Goal: Task Accomplishment & Management: Manage account settings

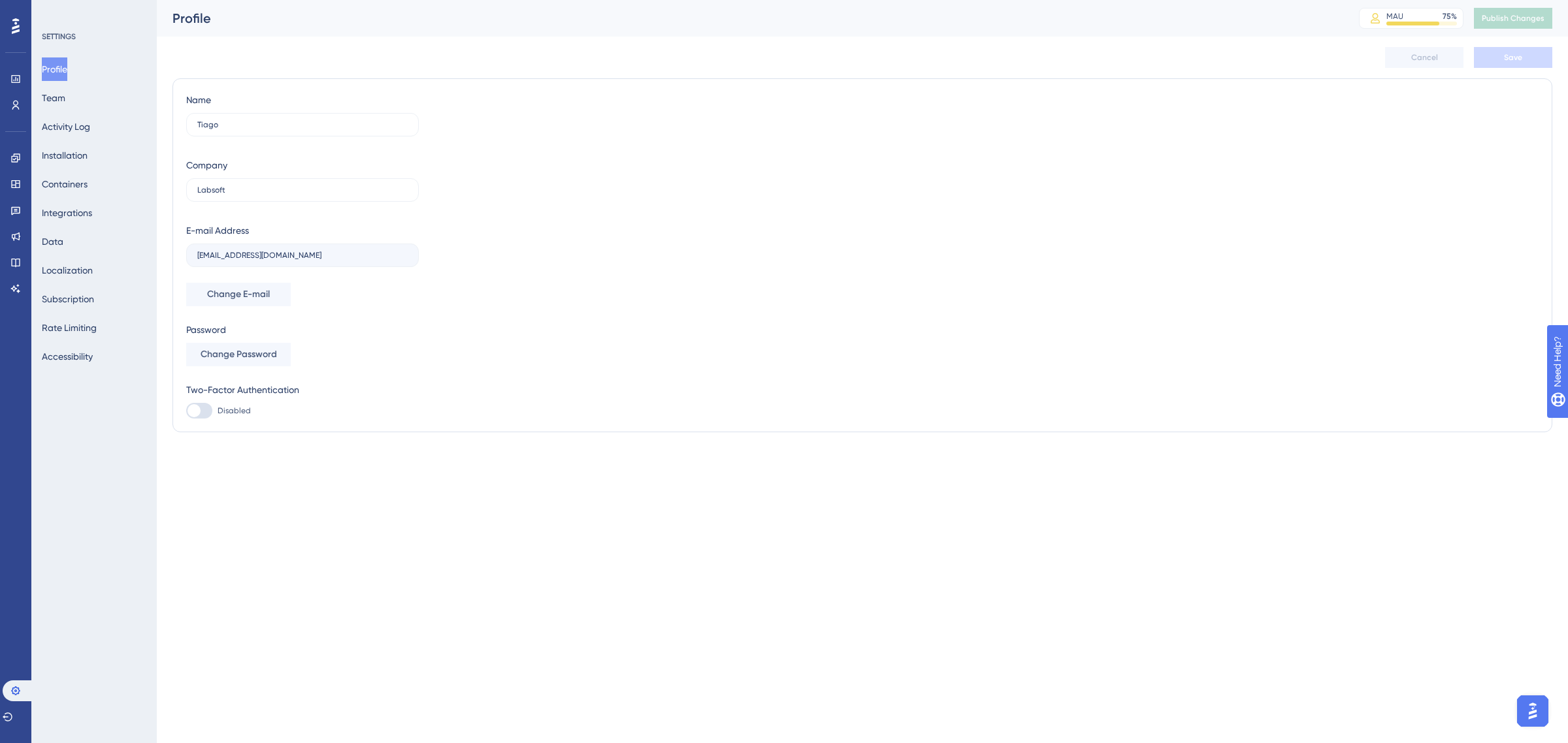
click at [375, 0] on html "Performance Users Engagement Widgets Feedback Product Updates Knowledge Base AI…" at bounding box center [784, 0] width 1568 height 0
click at [145, 531] on div "SETTINGS Profile Team Activity Log Installation Containers Integrations Data Lo…" at bounding box center [94, 371] width 126 height 743
click at [18, 150] on link at bounding box center [15, 158] width 10 height 21
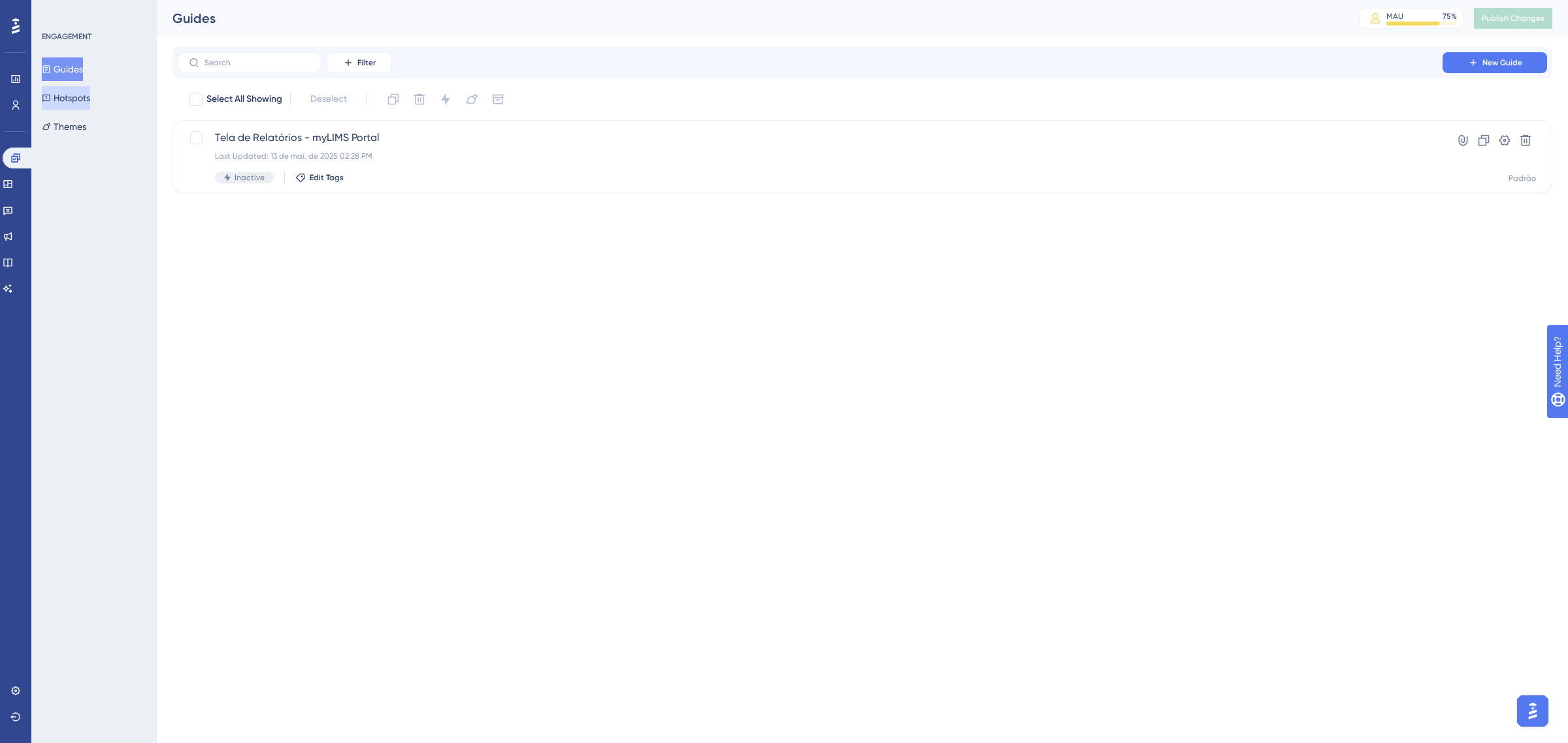
click at [76, 100] on button "Hotspots" at bounding box center [66, 98] width 48 height 23
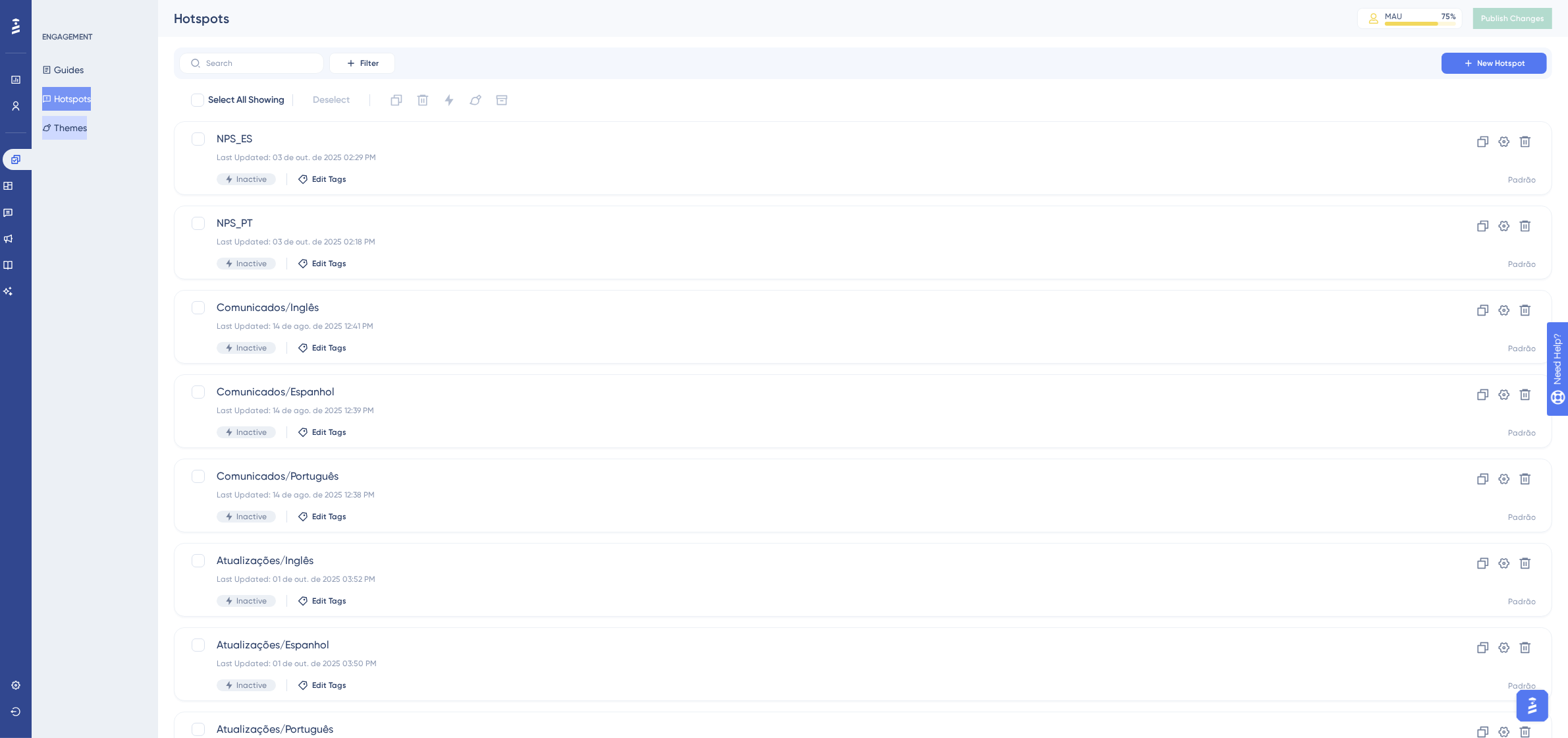
click at [87, 133] on button "Themes" at bounding box center [64, 127] width 45 height 24
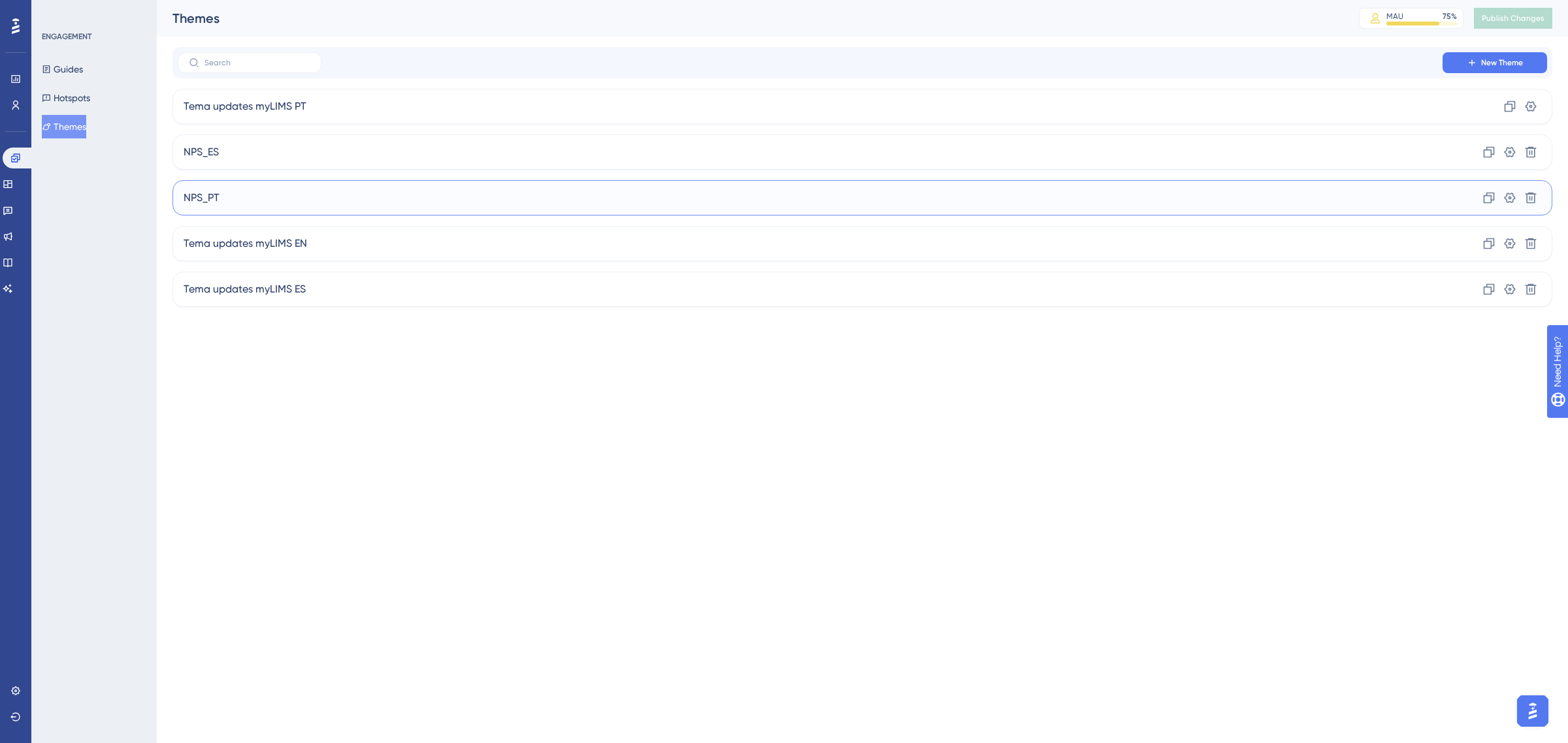
click at [338, 190] on div "NPS_PT Clone Settings Delete" at bounding box center [862, 198] width 1380 height 36
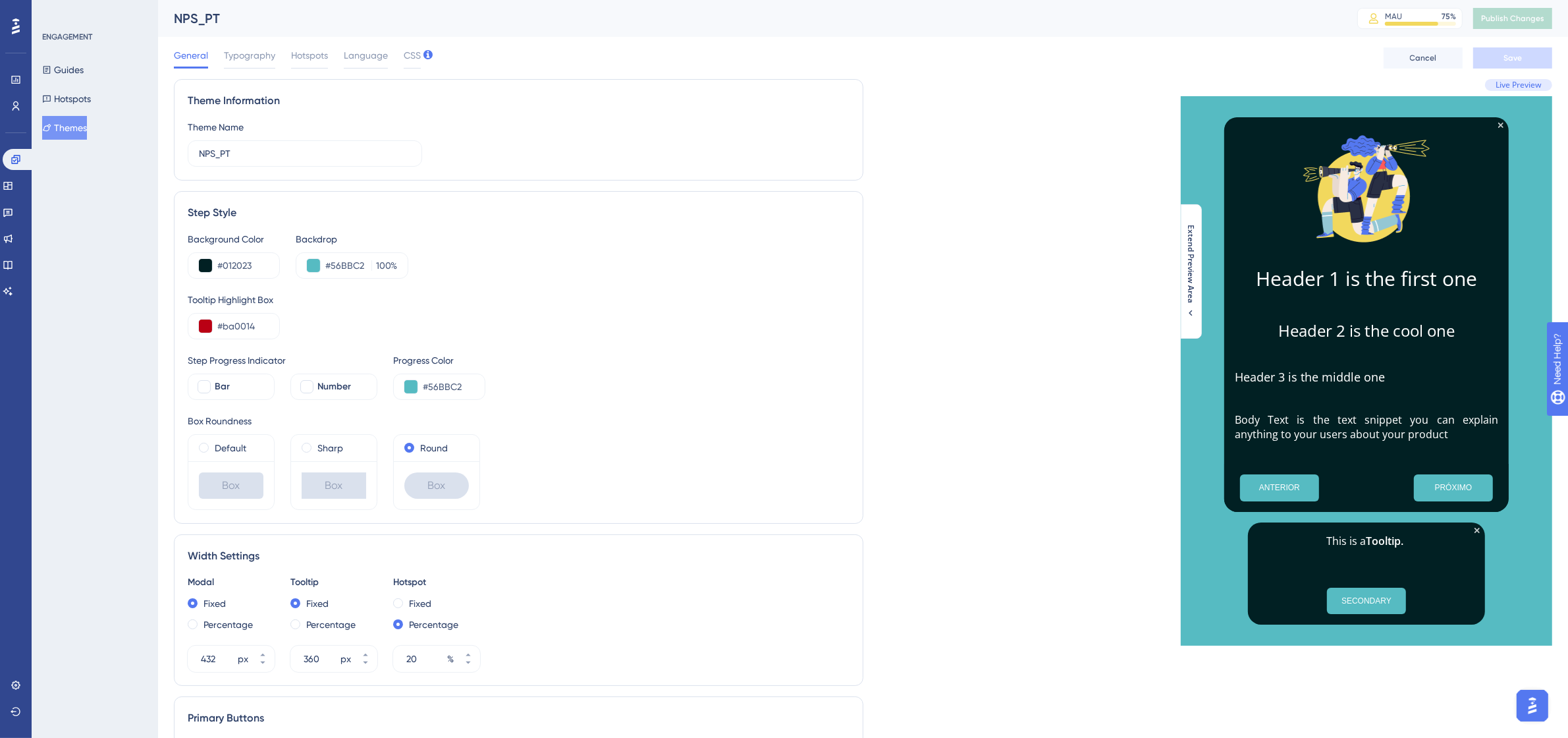
click at [79, 130] on button "Themes" at bounding box center [64, 127] width 45 height 24
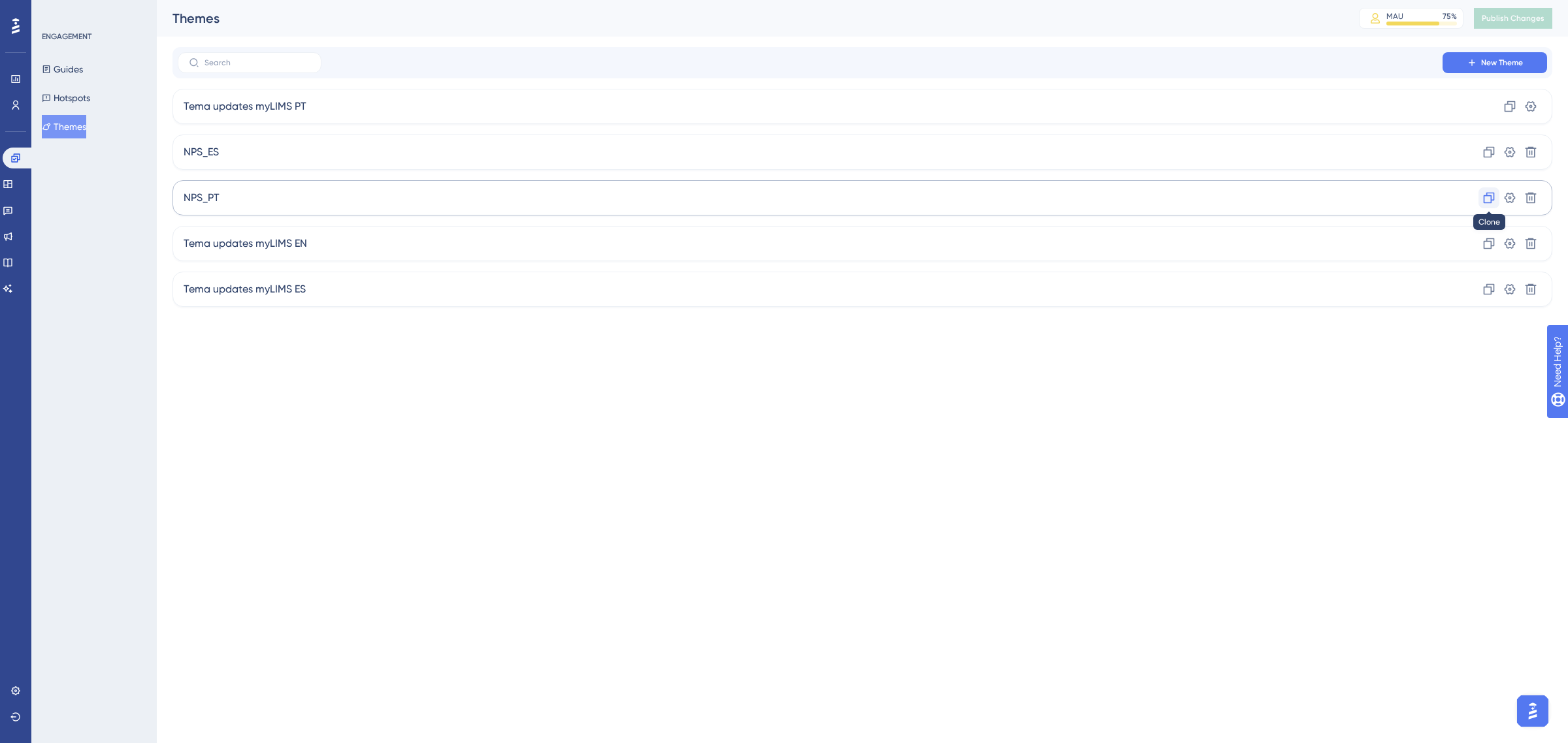
click at [1483, 203] on icon at bounding box center [1489, 198] width 11 height 11
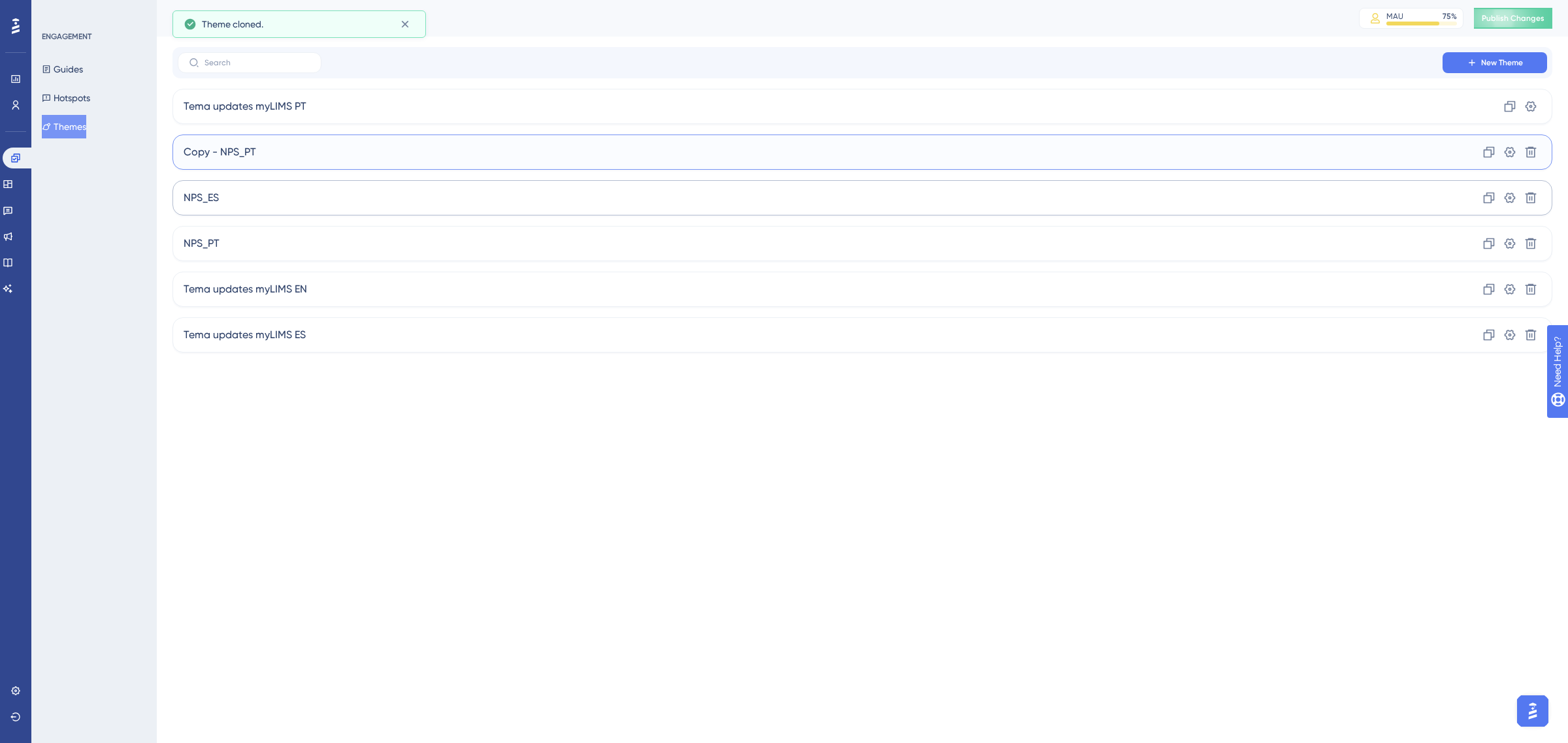
click at [263, 161] on div "Copy - NPS_PT Clone Settings Delete" at bounding box center [862, 152] width 1380 height 36
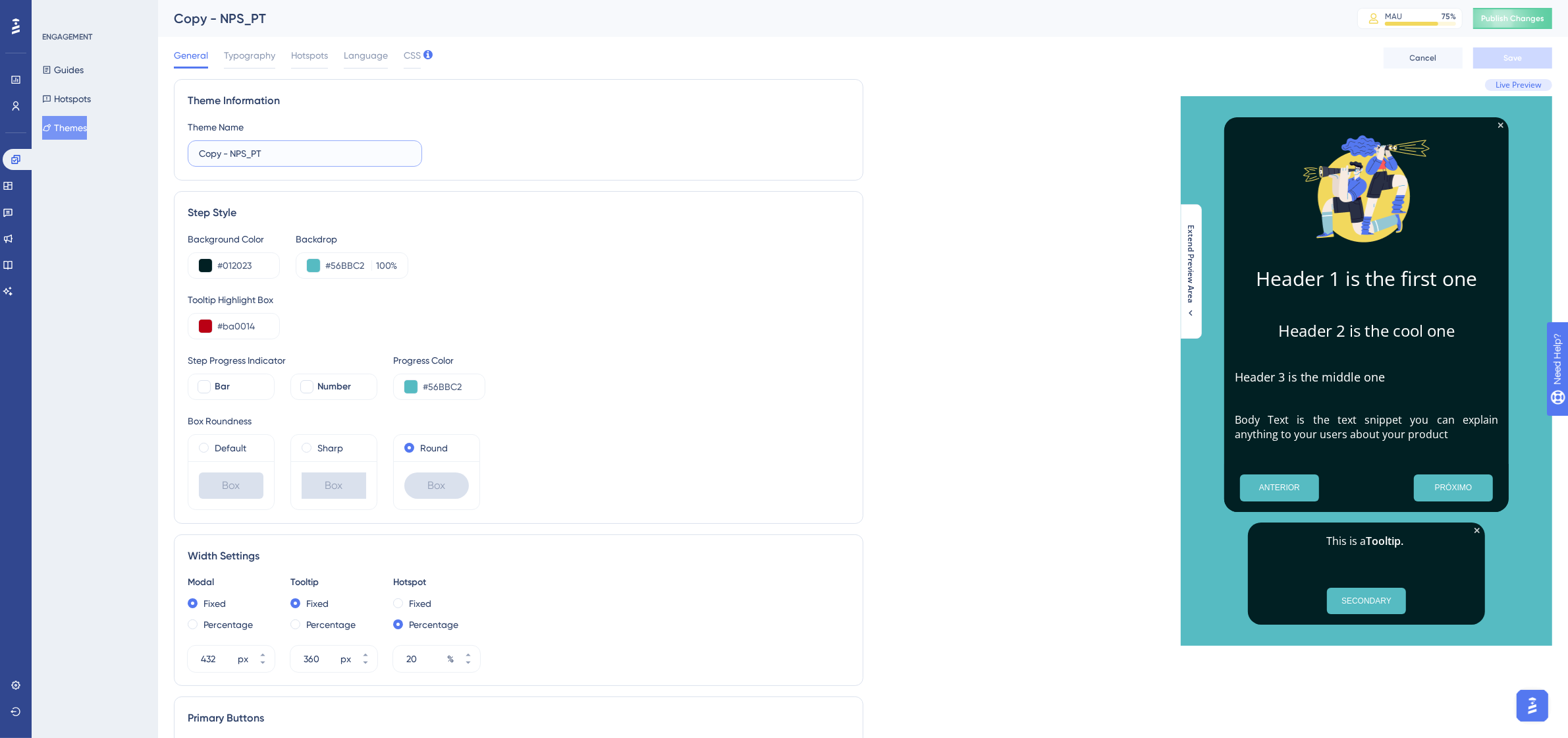
drag, startPoint x: 230, startPoint y: 152, endPoint x: 175, endPoint y: 152, distance: 55.0
click at [175, 152] on div "Theme Information Theme Name Copy - NPS_PT" at bounding box center [519, 129] width 689 height 101
click at [255, 146] on input "NPS_PT" at bounding box center [305, 153] width 212 height 14
type input "NPS_EN"
click at [462, 148] on div "Theme Name NPS_EN" at bounding box center [518, 143] width 662 height 47
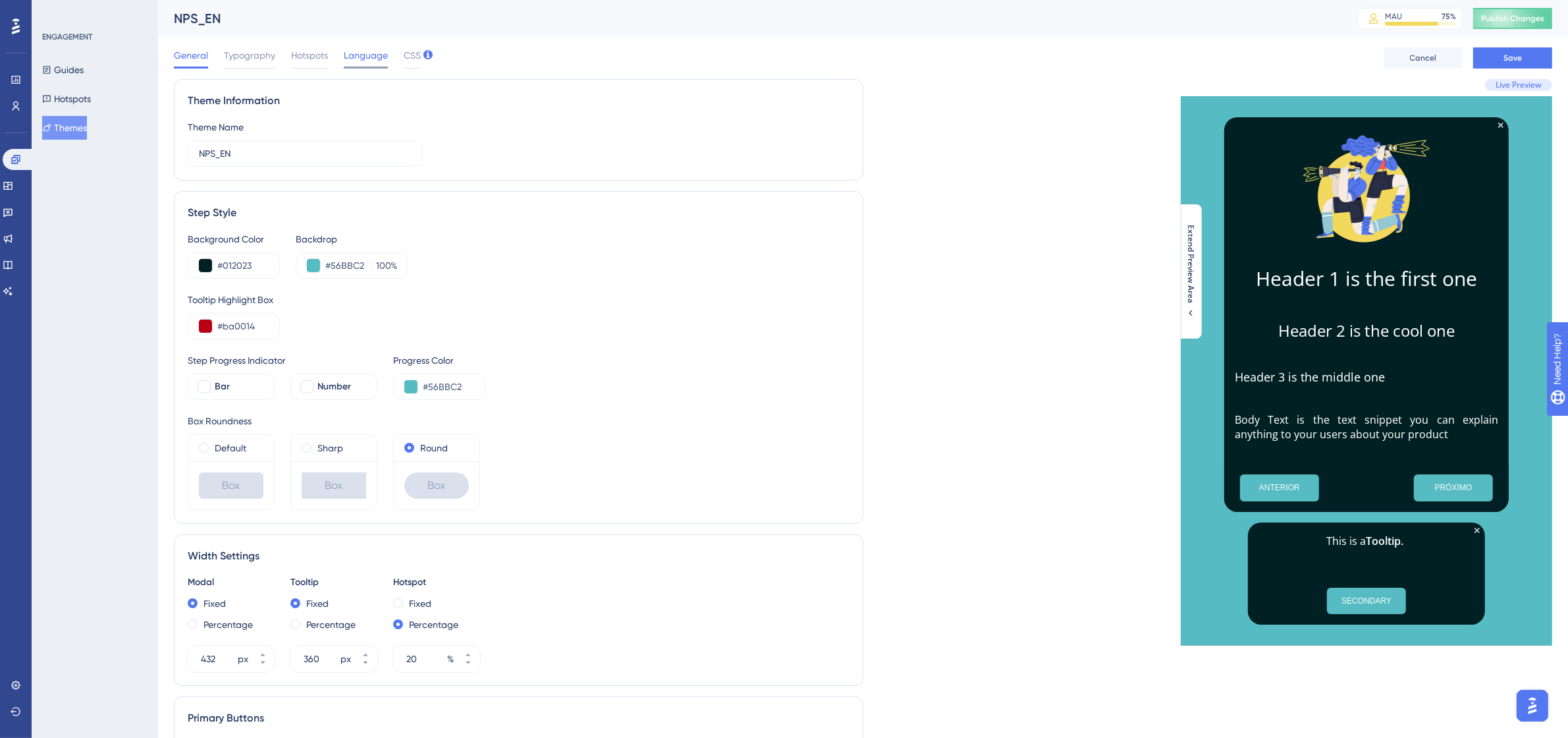
click at [352, 57] on span "Language" at bounding box center [365, 55] width 45 height 16
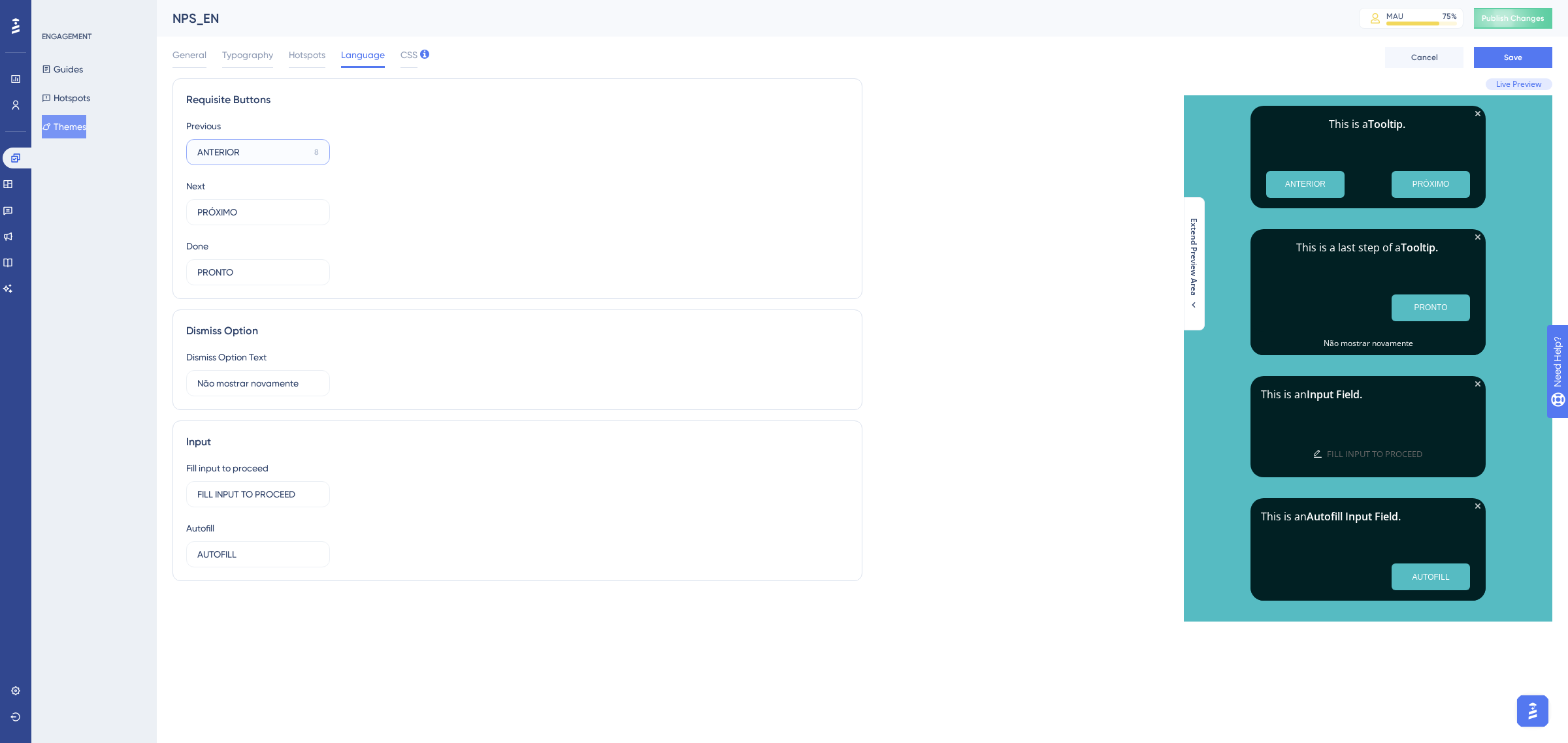
drag, startPoint x: 267, startPoint y: 158, endPoint x: 175, endPoint y: 154, distance: 92.1
click at [175, 154] on div "Requisite Buttons Previous ANTERIOR 8 Next PRÓXIMO 9 Done PRONTO 10" at bounding box center [518, 188] width 690 height 221
type input "Previous"
drag, startPoint x: 258, startPoint y: 209, endPoint x: 190, endPoint y: 207, distance: 68.0
click at [190, 207] on label "PRÓXIMO 9" at bounding box center [257, 212] width 144 height 26
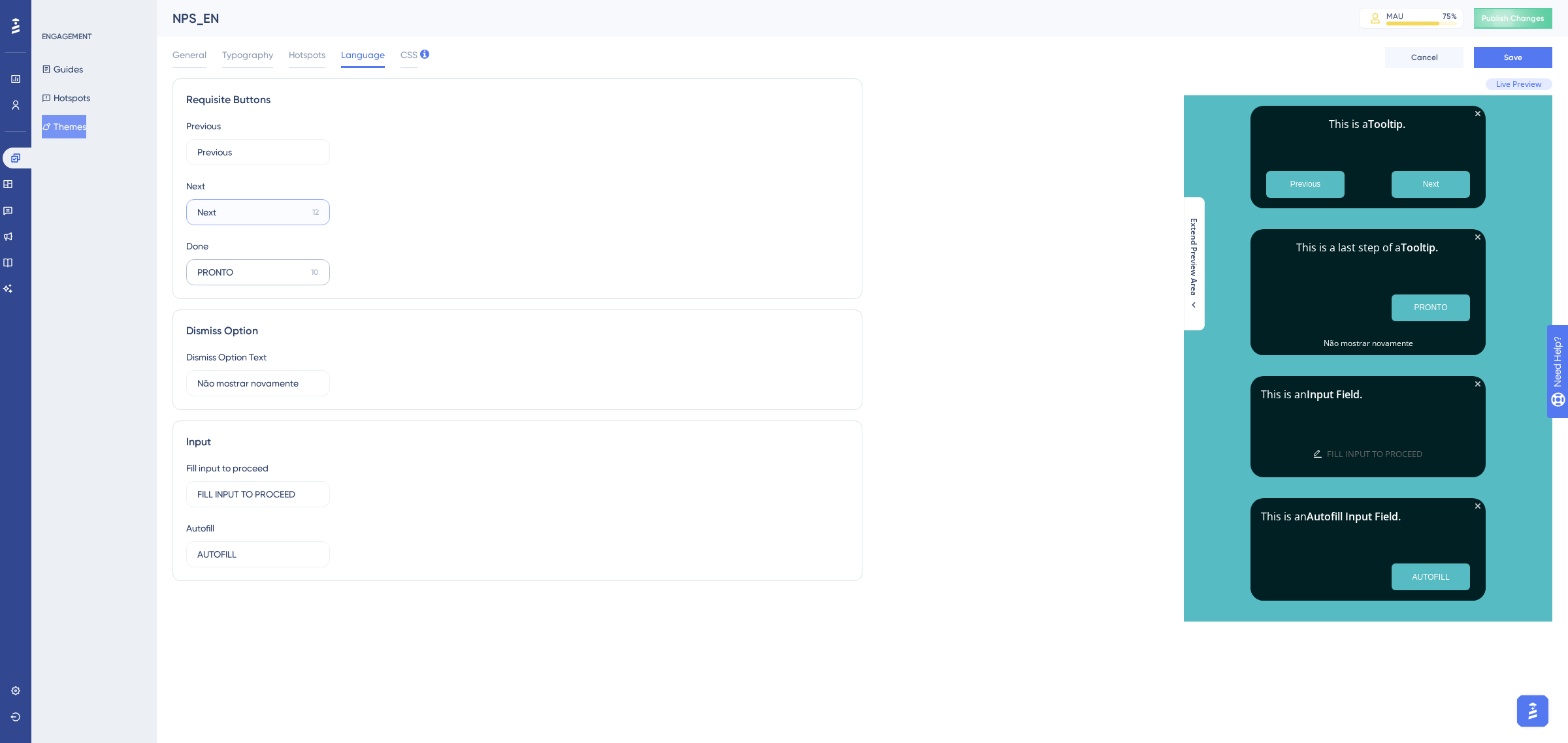
type input "Next"
drag, startPoint x: 255, startPoint y: 278, endPoint x: 194, endPoint y: 278, distance: 61.0
click at [194, 278] on label "PRONTO 10" at bounding box center [257, 272] width 144 height 26
type input "Done"
drag, startPoint x: 310, startPoint y: 385, endPoint x: 171, endPoint y: 378, distance: 139.2
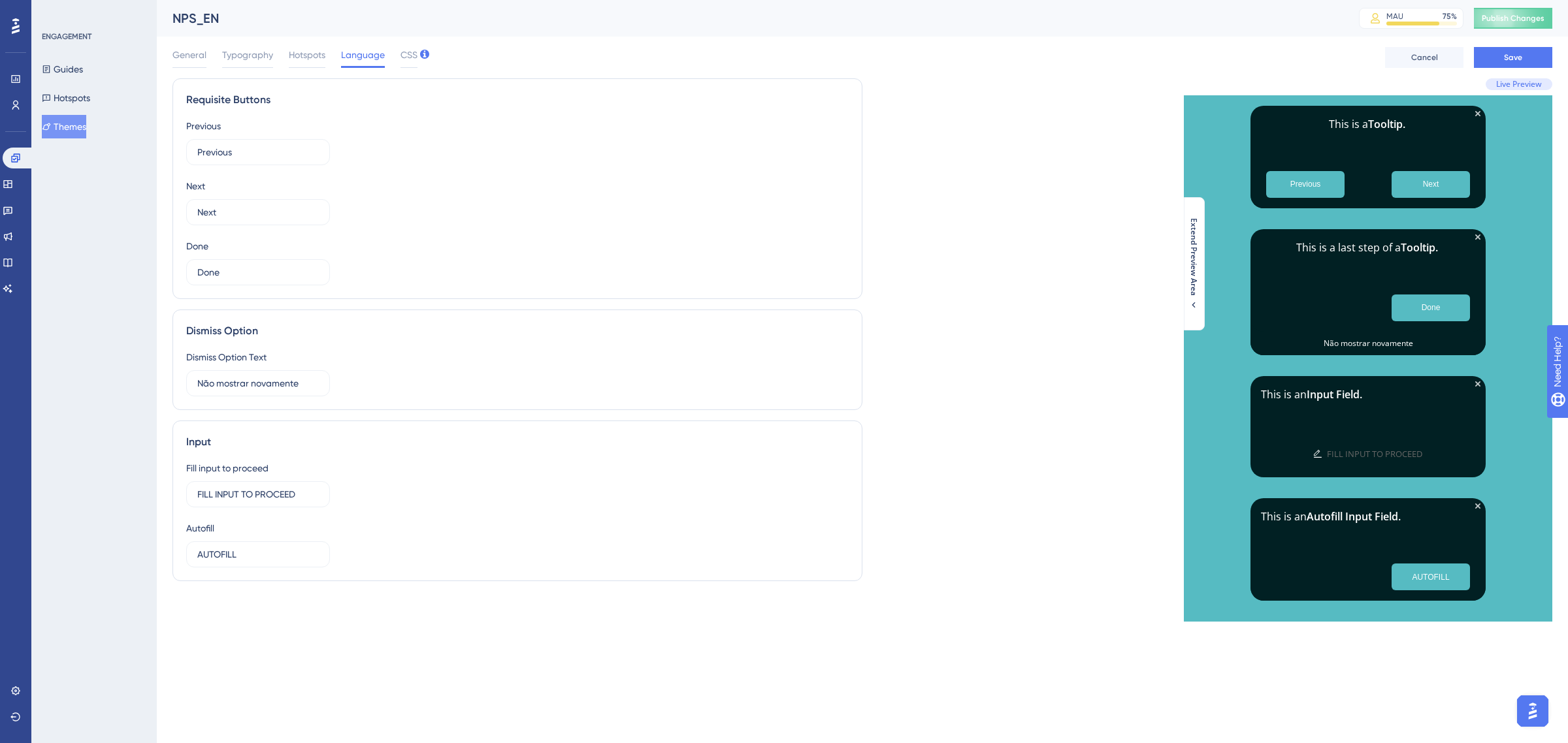
click at [171, 378] on div "Performance Users Engagement Widgets Feedback Product Updates Knowledge Base AI…" at bounding box center [862, 321] width 1411 height 642
click at [289, 380] on input "Não mostrar novamente" at bounding box center [253, 383] width 112 height 14
type input "e"
type input "Do not show again"
click at [466, 431] on div "Input Fill input to proceed FILL INPUT TO PROCEED 2 Autofill AUTOFILL 8" at bounding box center [518, 501] width 690 height 161
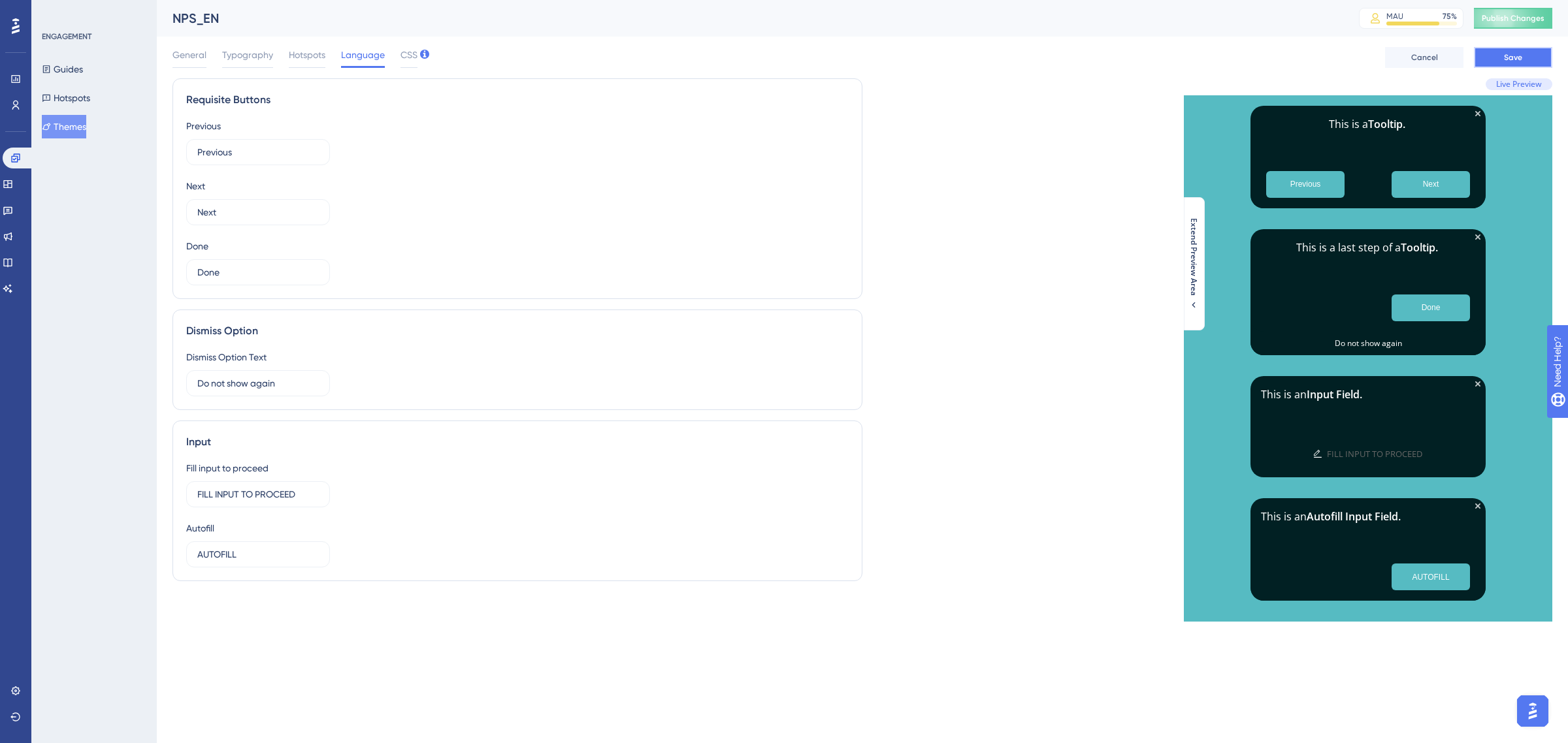
click at [1505, 56] on span "Save" at bounding box center [1513, 57] width 18 height 10
click at [307, 53] on span "Hotspots" at bounding box center [306, 54] width 37 height 16
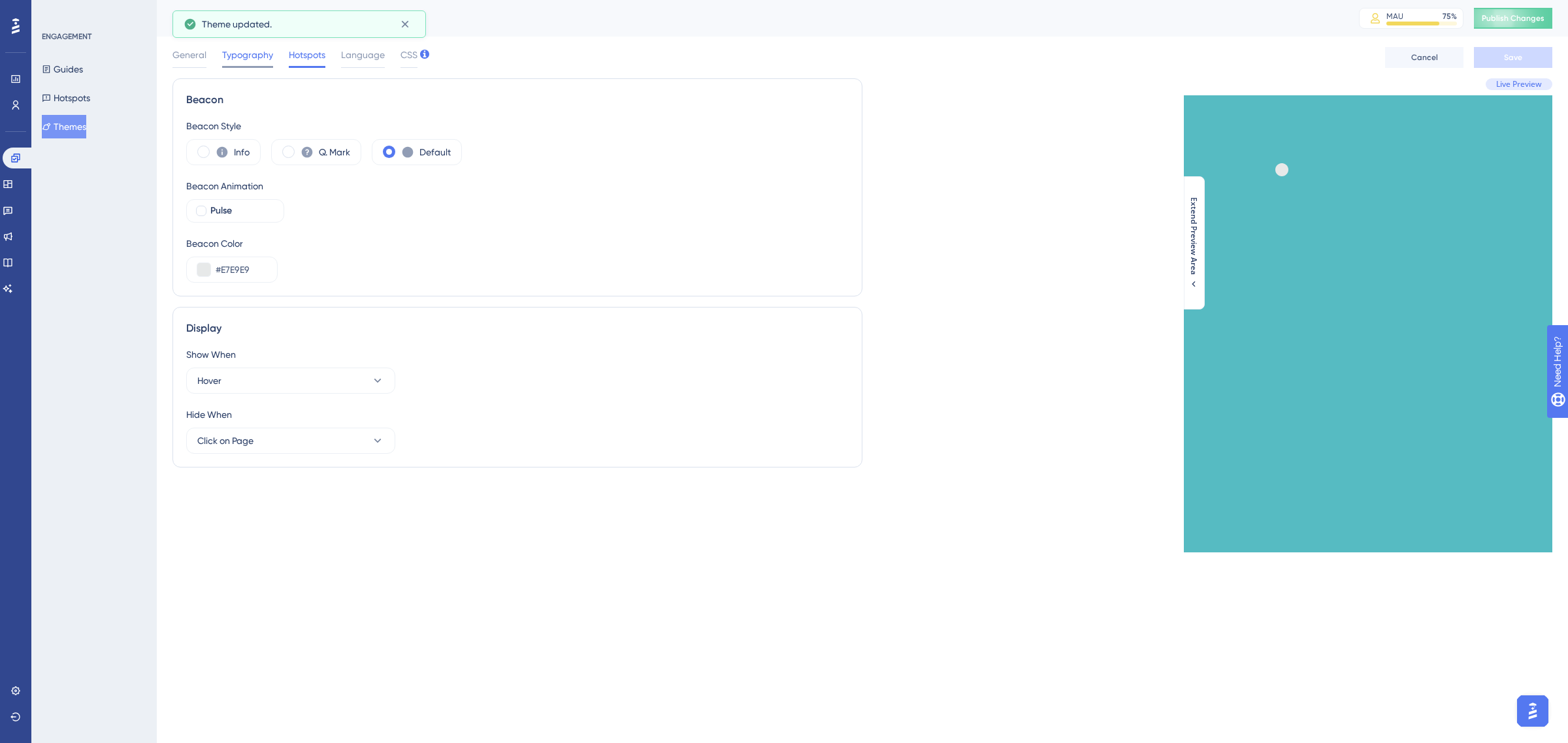
click at [258, 53] on span "Typography" at bounding box center [247, 54] width 51 height 16
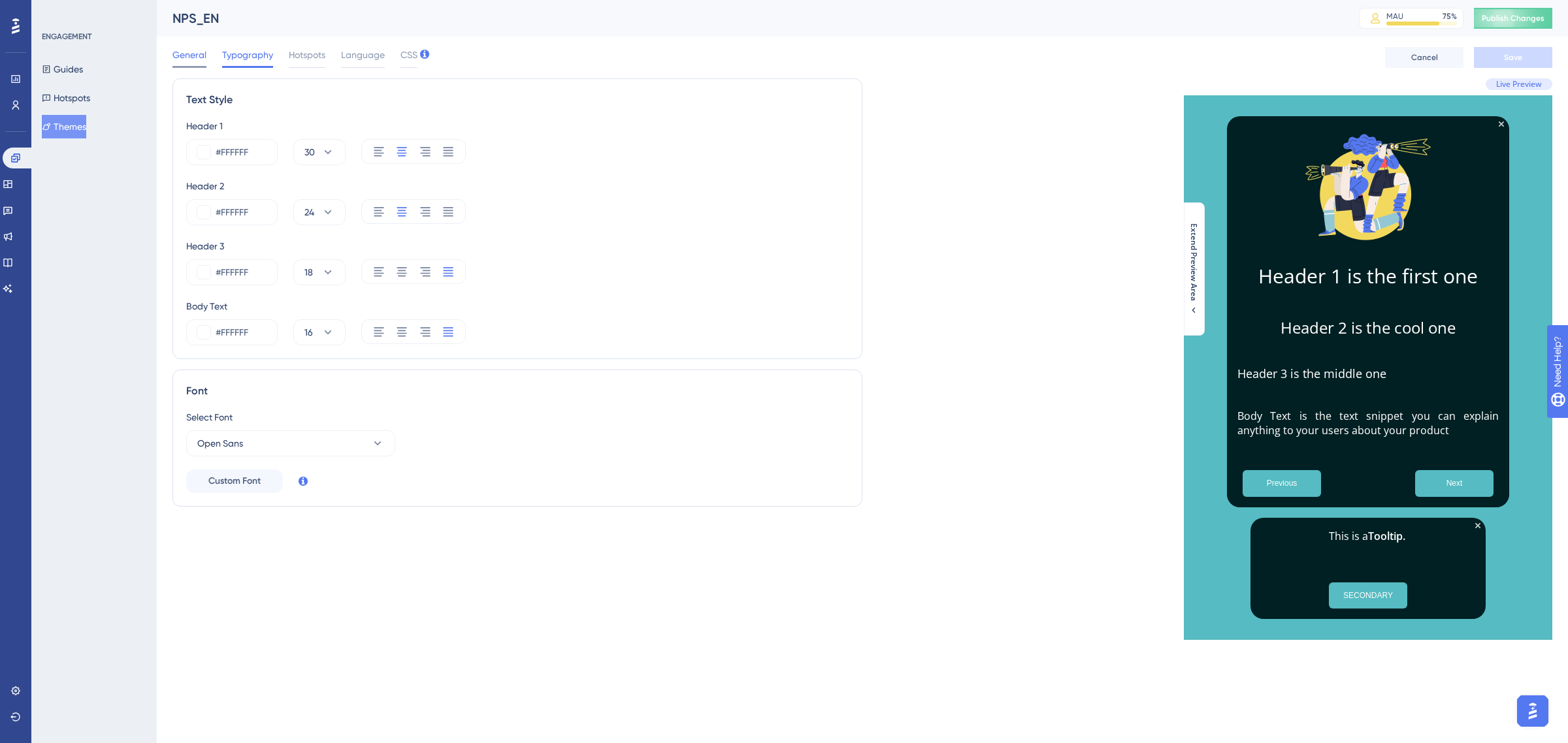
click at [200, 54] on span "General" at bounding box center [190, 54] width 34 height 16
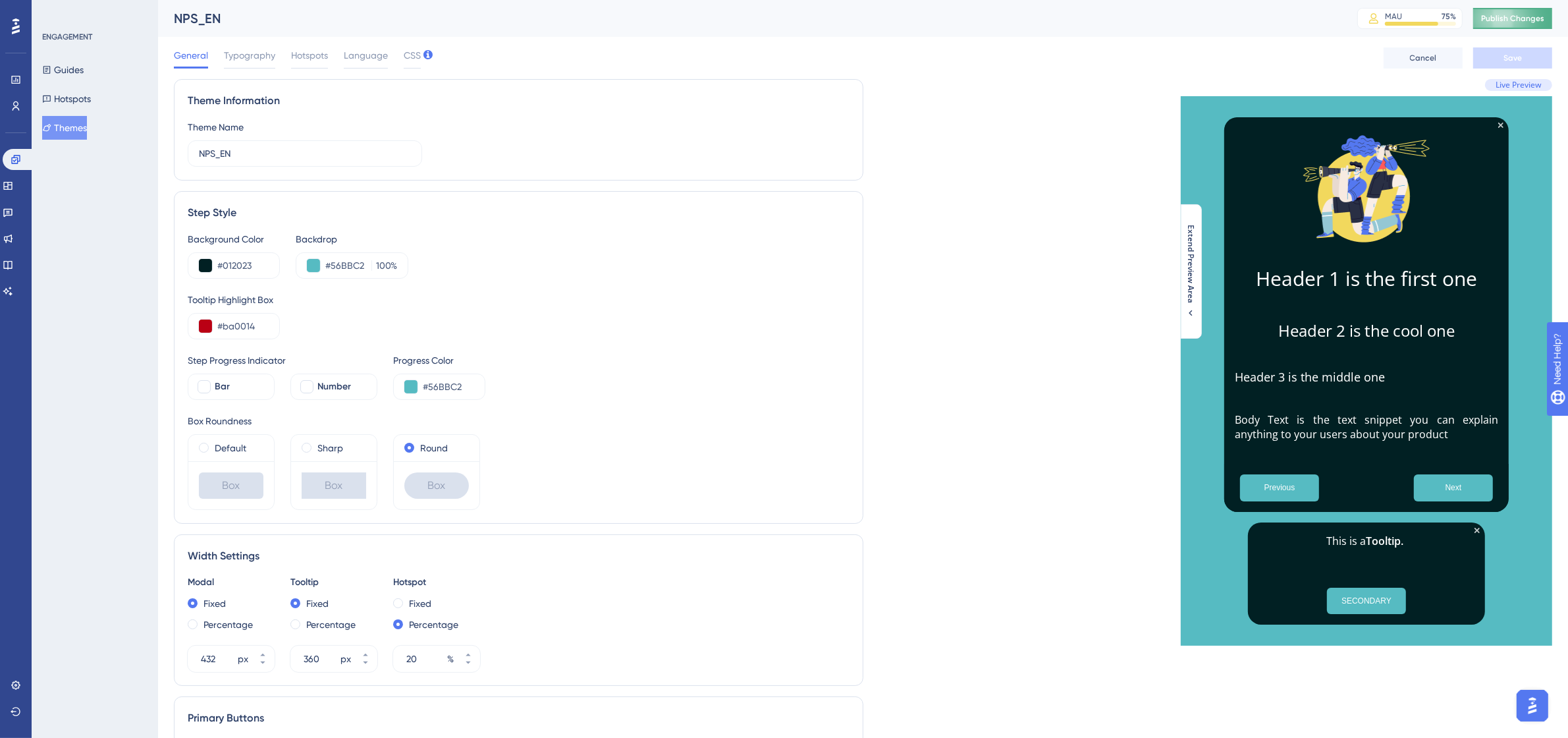
click at [1539, 25] on button "Publish Changes" at bounding box center [1512, 18] width 79 height 21
click at [69, 99] on button "Hotspots" at bounding box center [66, 99] width 48 height 24
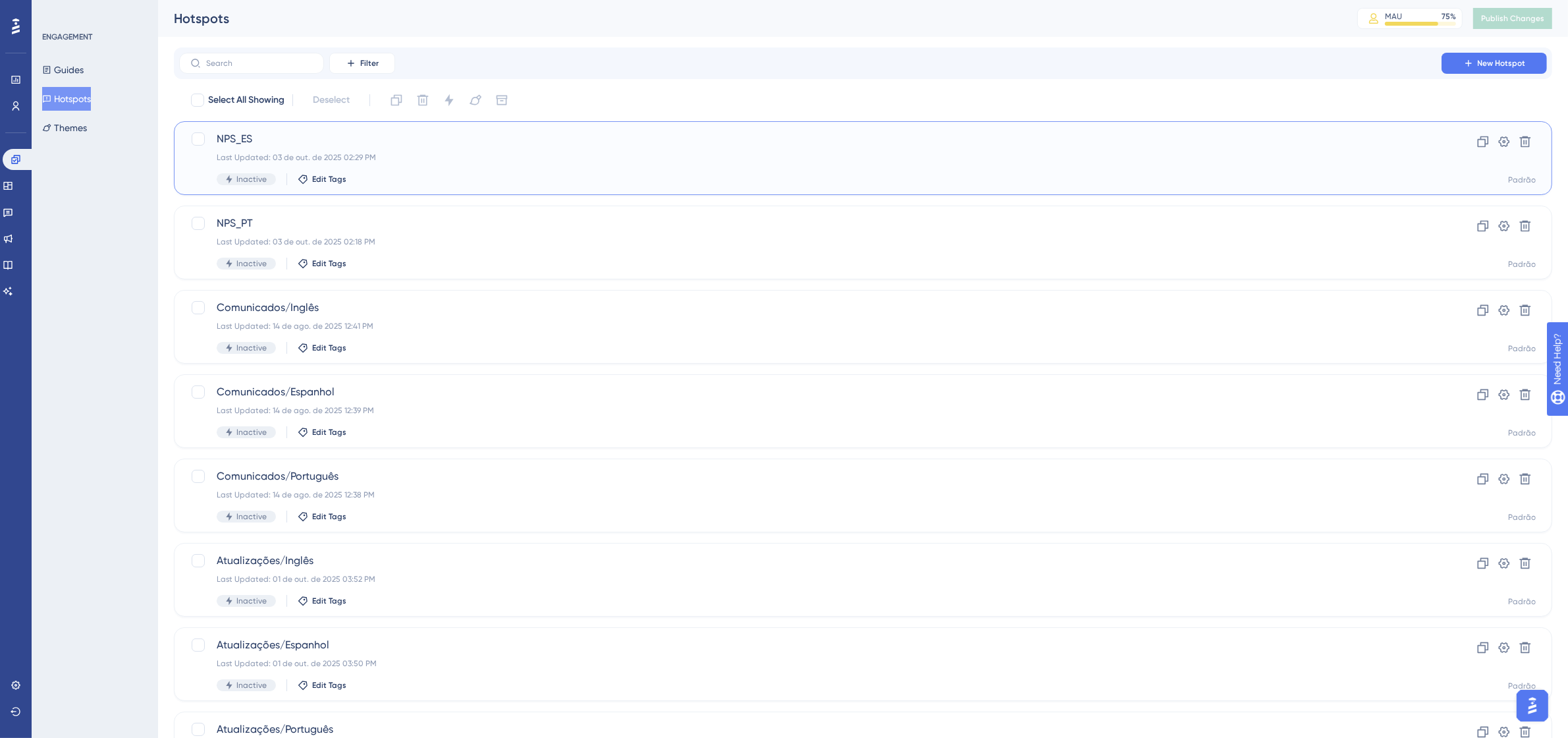
click at [388, 145] on span "NPS_ES" at bounding box center [811, 138] width 1187 height 16
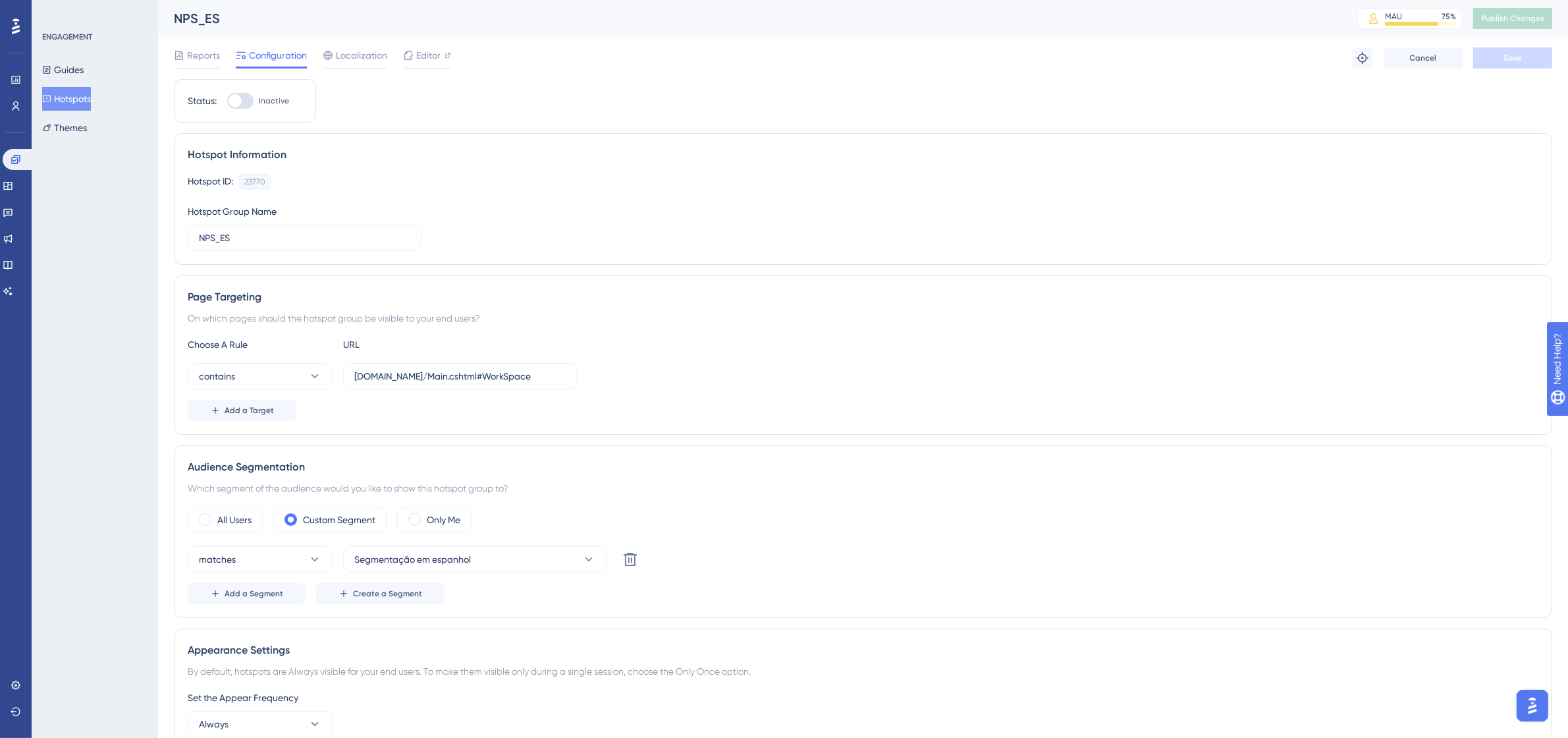
click at [70, 96] on button "Hotspots" at bounding box center [66, 99] width 48 height 24
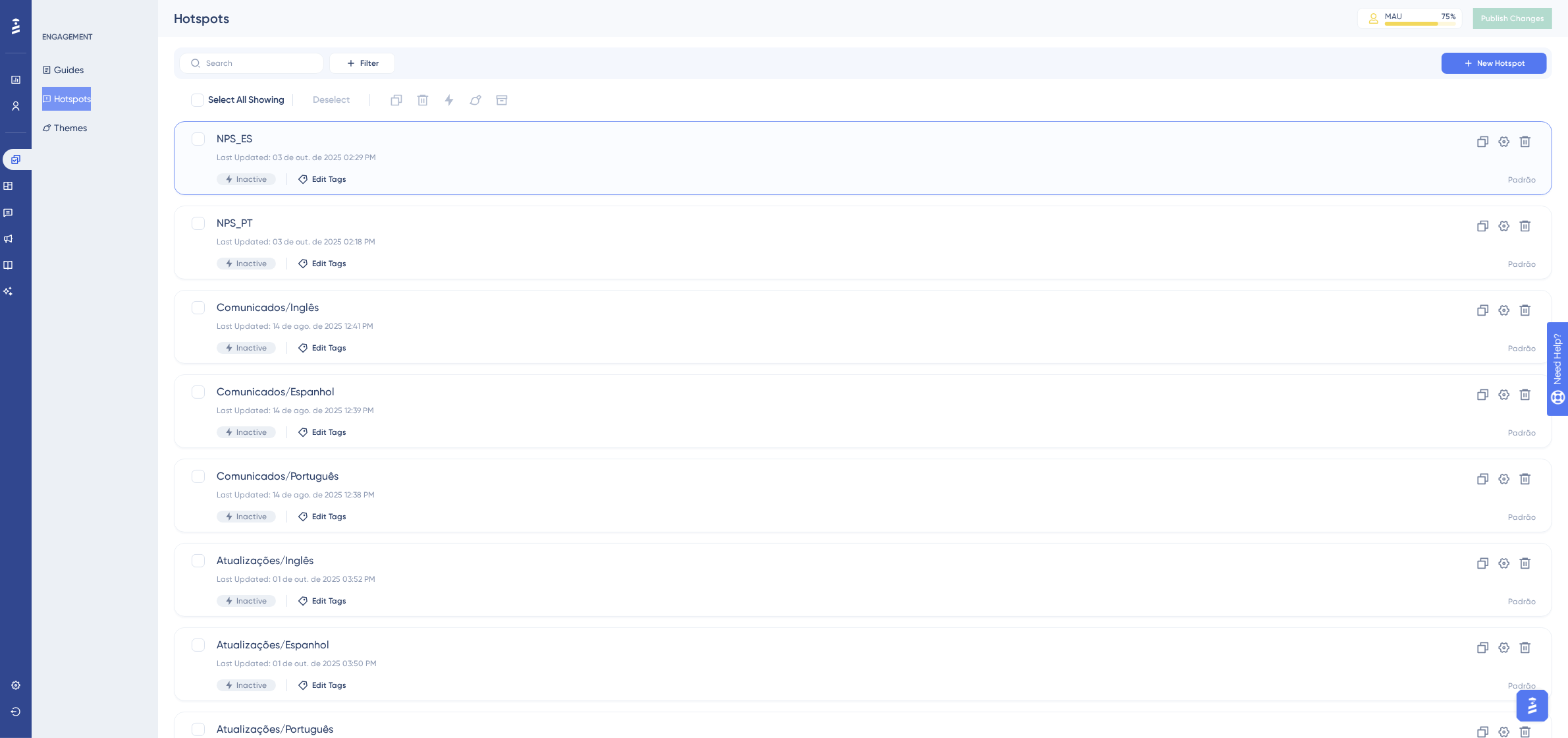
click at [550, 153] on div "Last Updated: 03 de out. de 2025 02:29 PM" at bounding box center [811, 157] width 1187 height 10
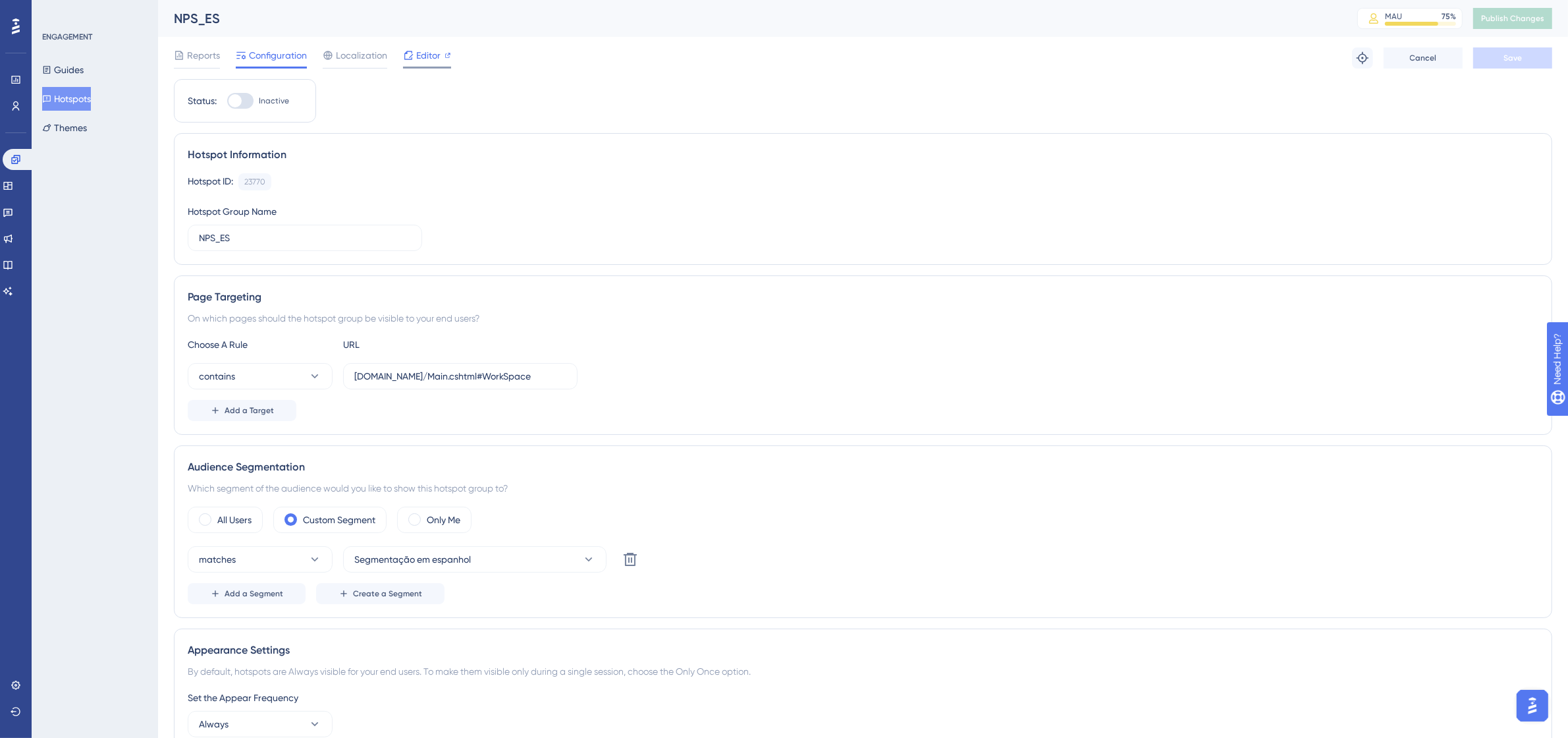
click at [423, 58] on span "Editor" at bounding box center [429, 55] width 25 height 16
click at [91, 100] on button "Hotspots" at bounding box center [66, 99] width 48 height 24
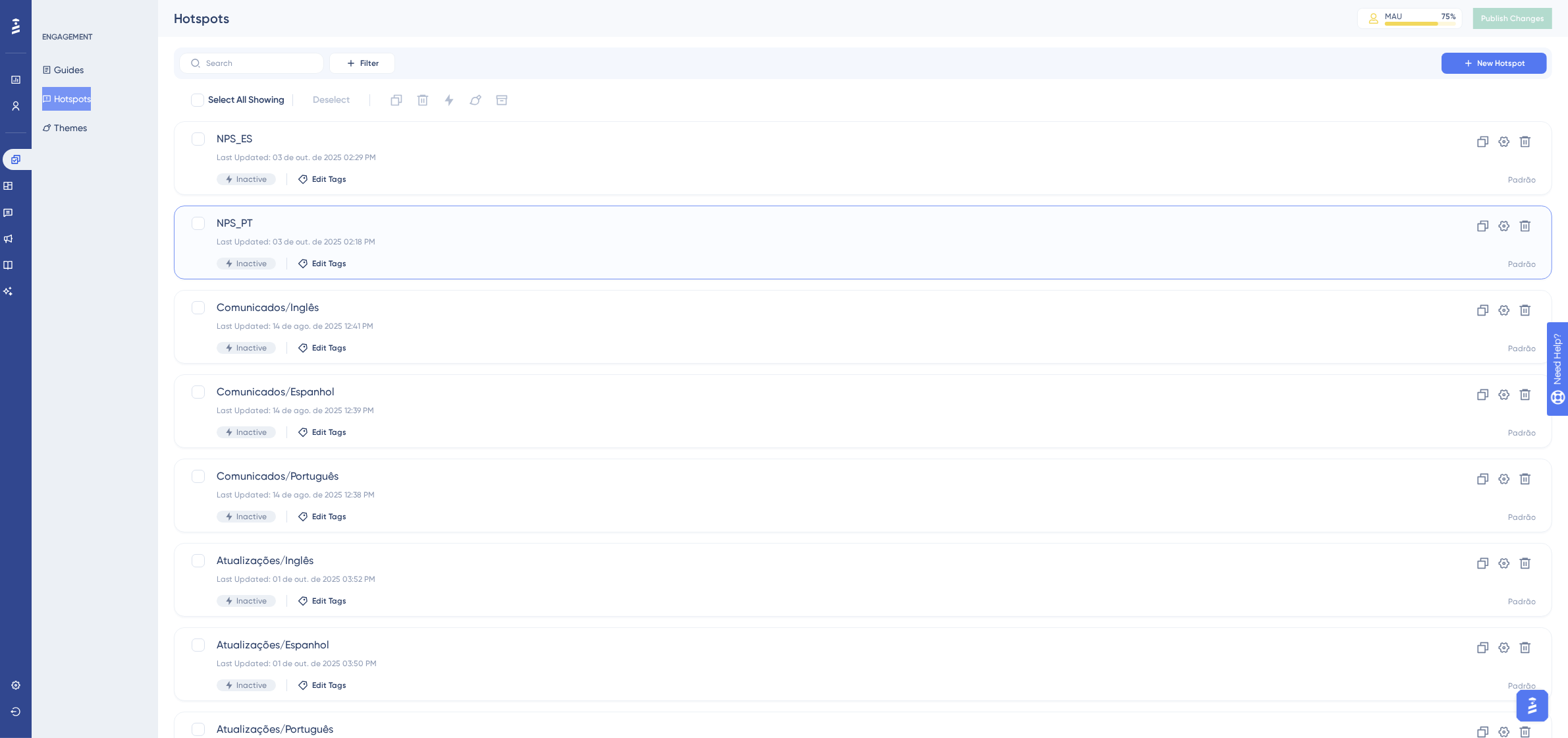
click at [526, 234] on div "NPS_PT Last Updated: 03 de out. de 2025 02:18 PM Inactive Edit Tags" at bounding box center [811, 242] width 1187 height 54
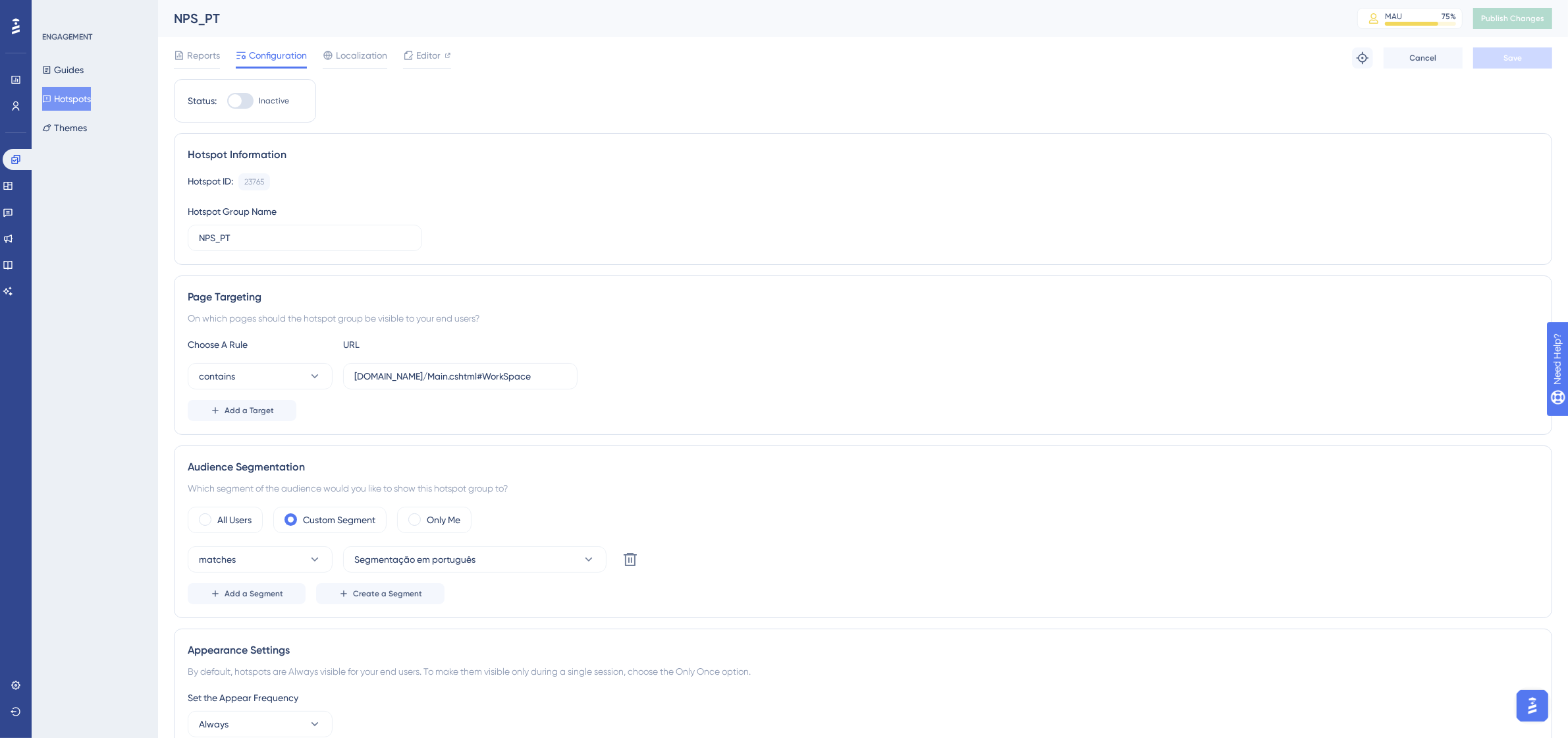
click at [104, 38] on div "ENGAGEMENT Guides Hotspots Themes" at bounding box center [96, 85] width 107 height 108
click at [90, 90] on button "Hotspots" at bounding box center [66, 99] width 48 height 24
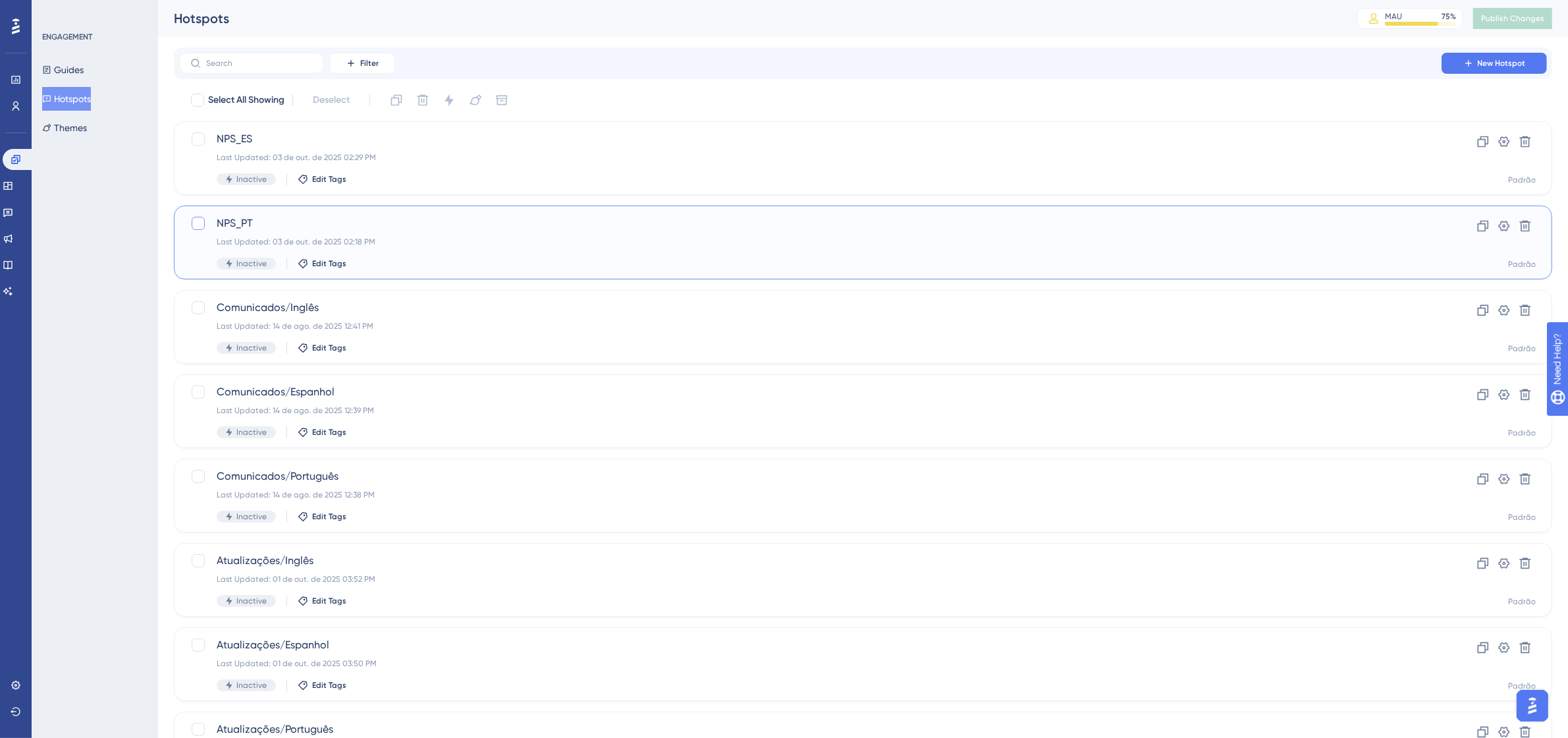
click at [195, 222] on div at bounding box center [198, 224] width 13 height 13
checkbox input "true"
click at [394, 104] on icon at bounding box center [397, 100] width 11 height 11
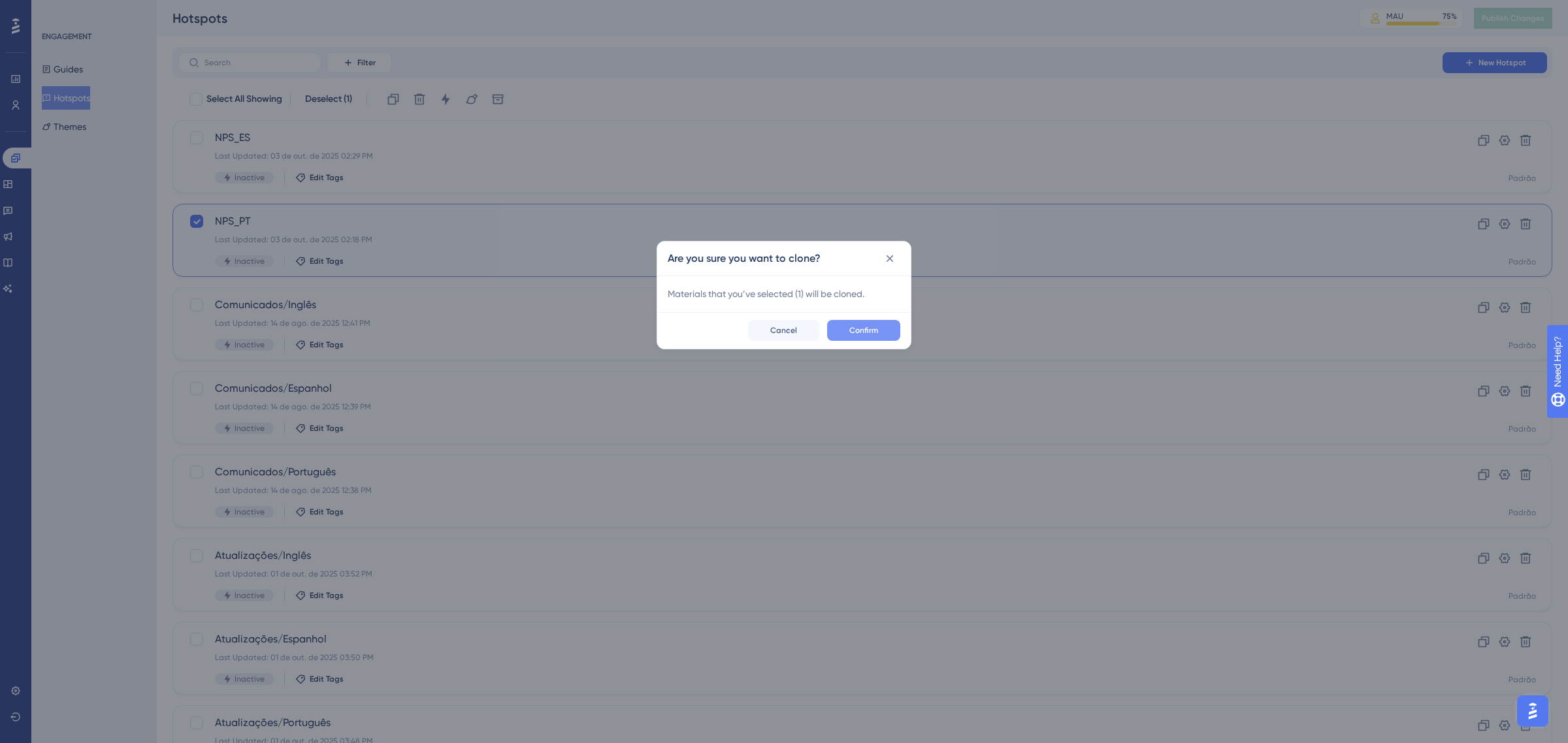
click at [860, 329] on span "Confirm" at bounding box center [863, 330] width 29 height 10
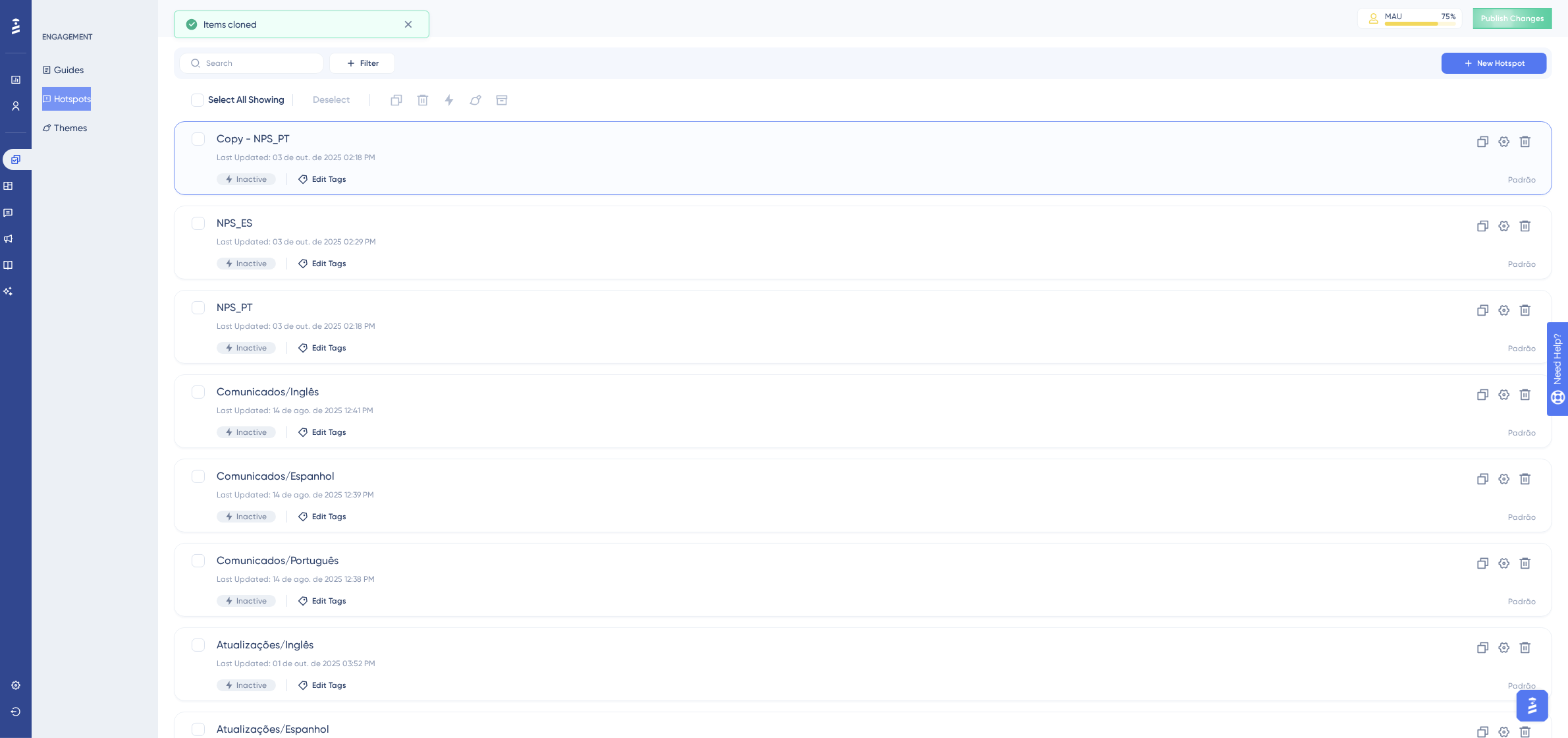
click at [299, 142] on span "Copy - NPS_PT" at bounding box center [811, 138] width 1187 height 16
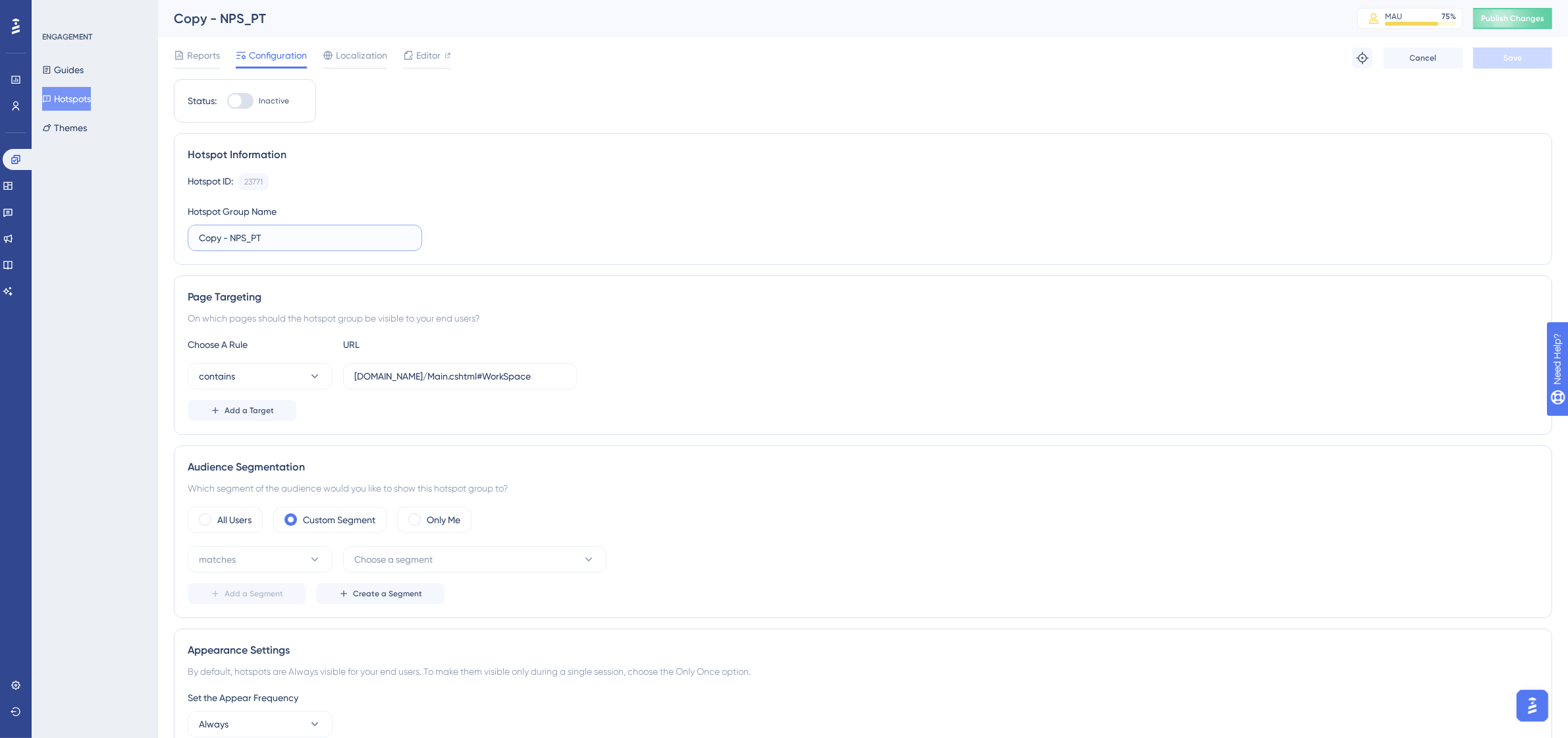
drag, startPoint x: 232, startPoint y: 241, endPoint x: 200, endPoint y: 248, distance: 32.8
click at [200, 248] on label "Copy - NPS_PT" at bounding box center [305, 238] width 235 height 27
click at [236, 242] on input "NPS_PT" at bounding box center [305, 237] width 212 height 14
type input "NPS_EN"
click at [436, 166] on div "Hotspot Information Hotspot ID: 23771 Copy Hotspot Group Name NPS_EN" at bounding box center [864, 198] width 1379 height 132
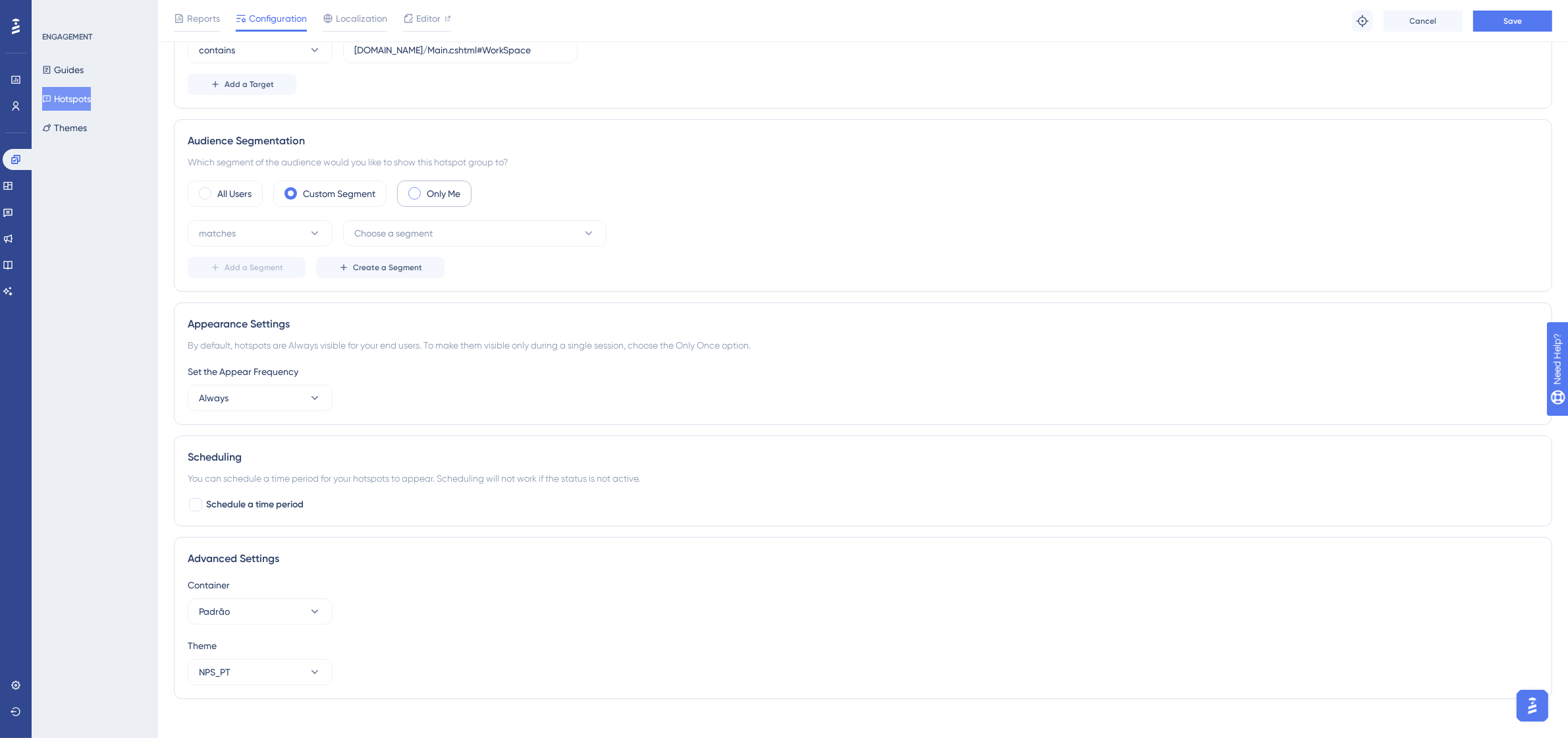
scroll to position [348, 0]
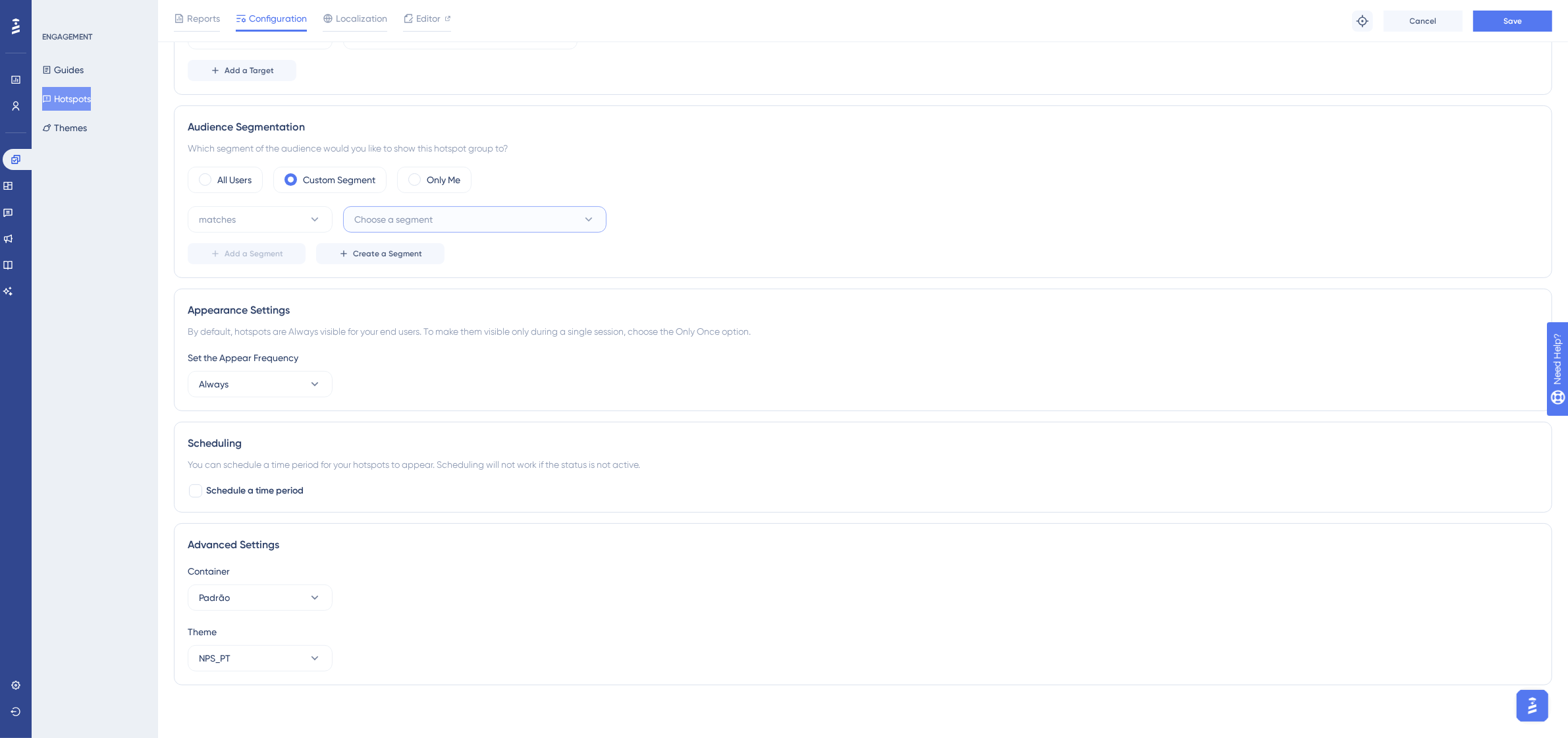
click at [401, 211] on span "Choose a segment" at bounding box center [393, 219] width 79 height 16
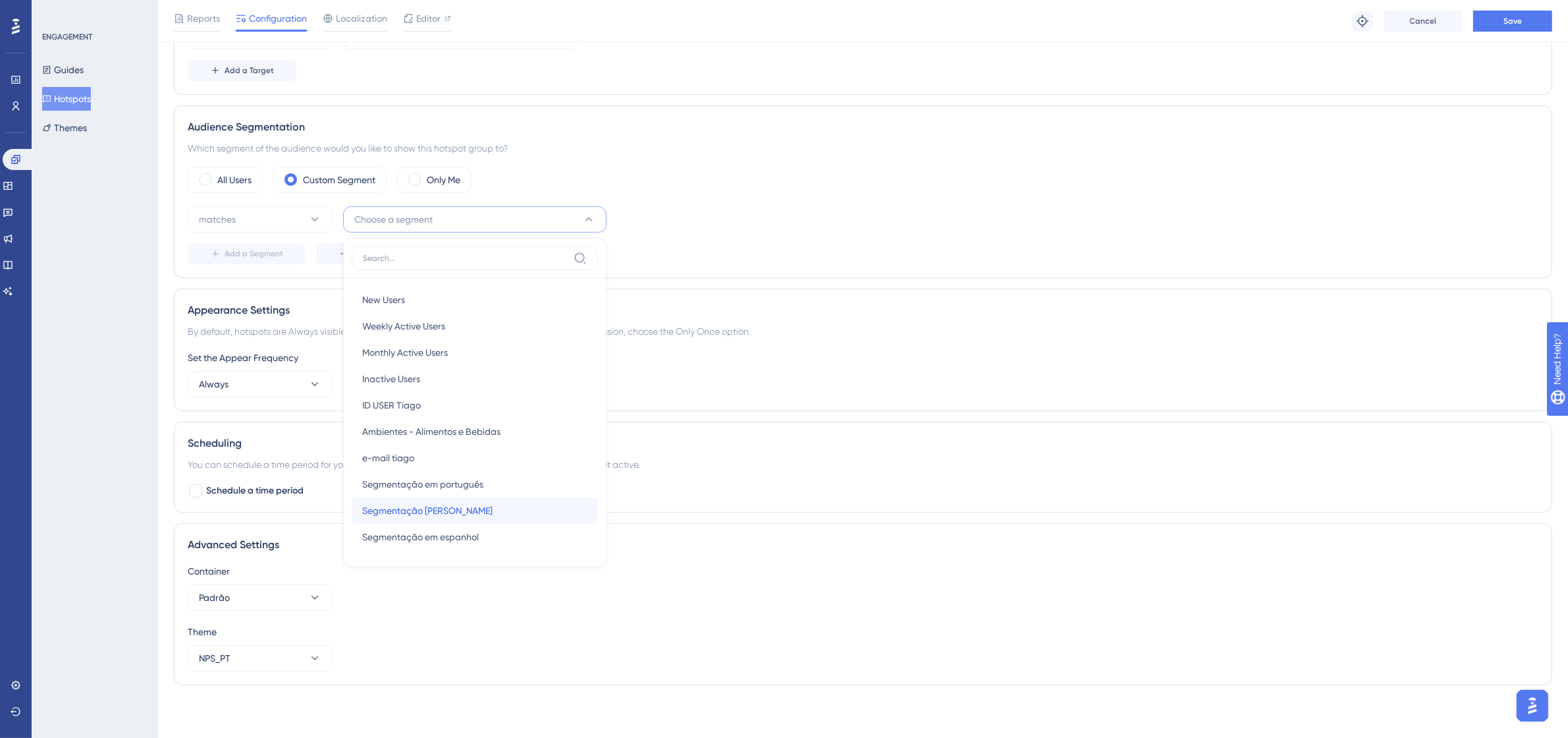
click at [465, 505] on span "Segmentação em Inglês" at bounding box center [428, 511] width 131 height 16
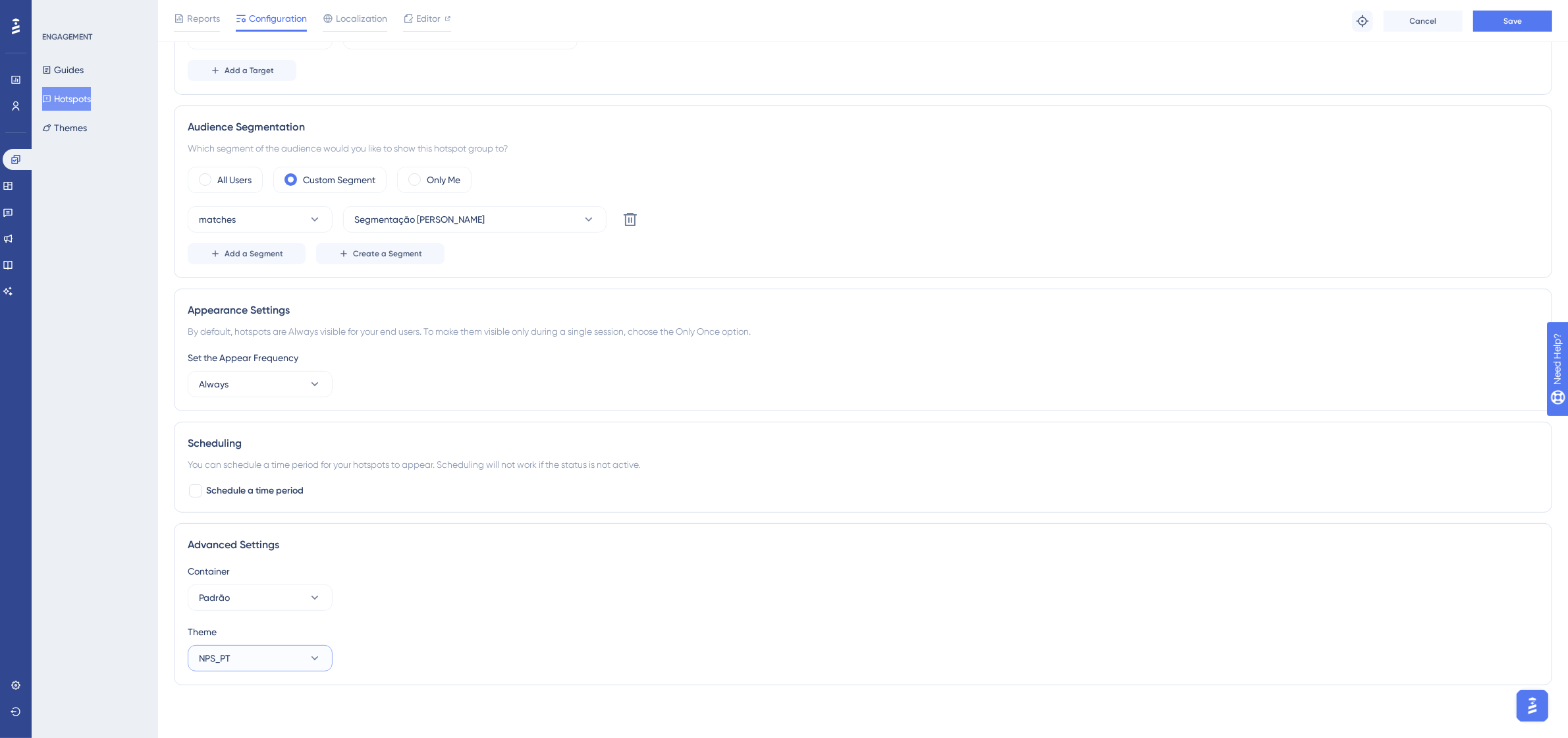
click at [308, 657] on icon at bounding box center [314, 658] width 13 height 13
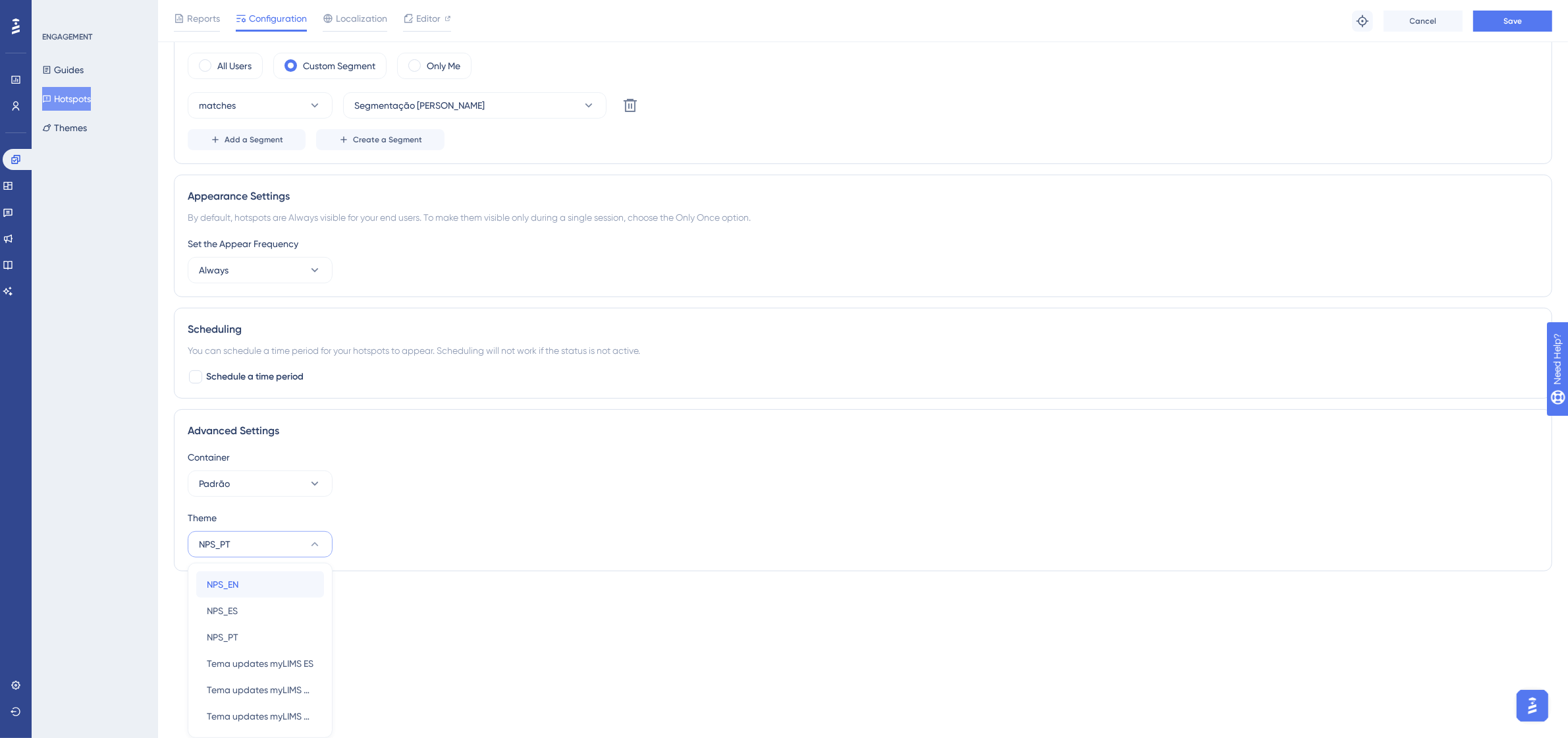
click at [296, 587] on div "NPS_EN NPS_EN" at bounding box center [259, 585] width 107 height 27
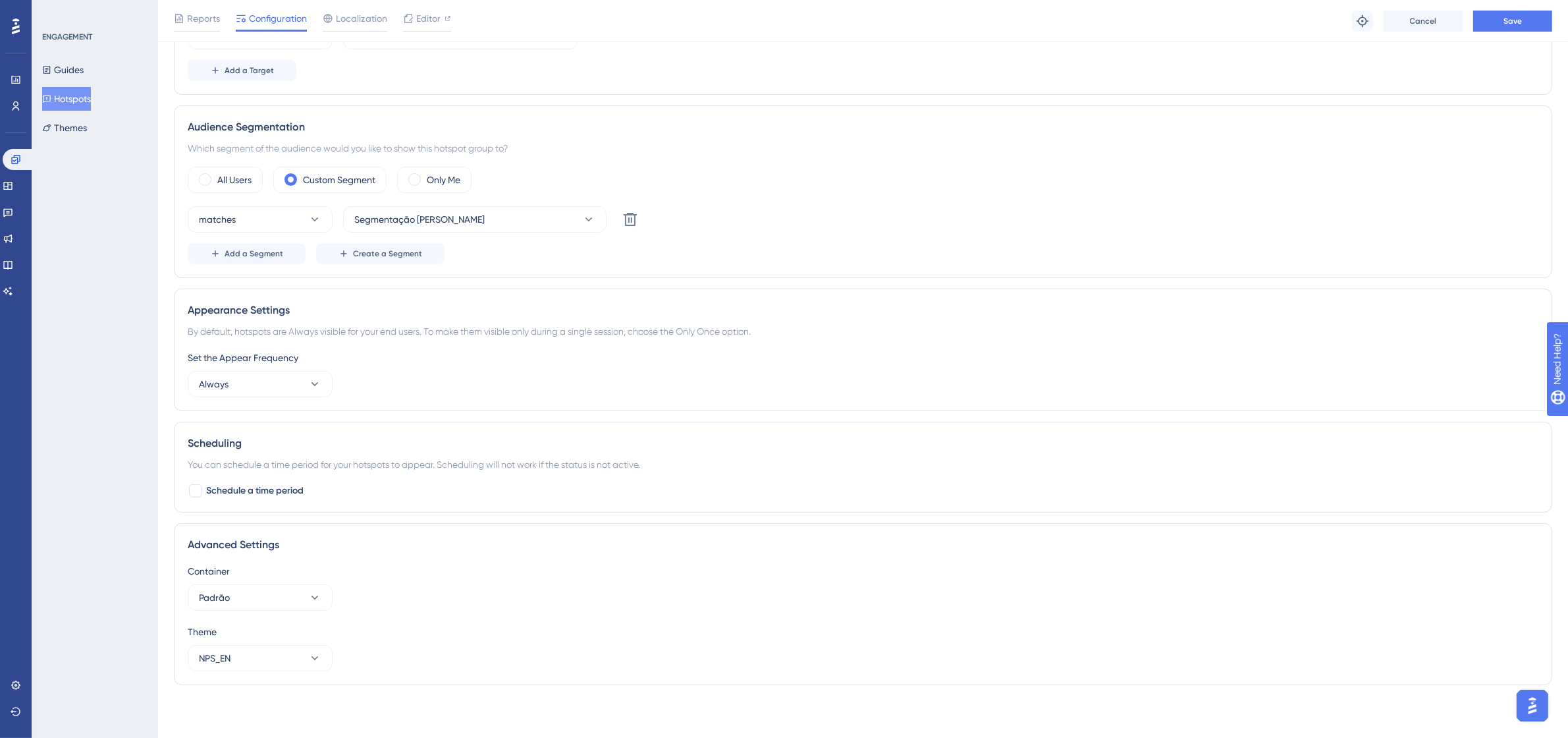
scroll to position [348, 0]
click at [1509, 17] on span "Save" at bounding box center [1512, 21] width 18 height 10
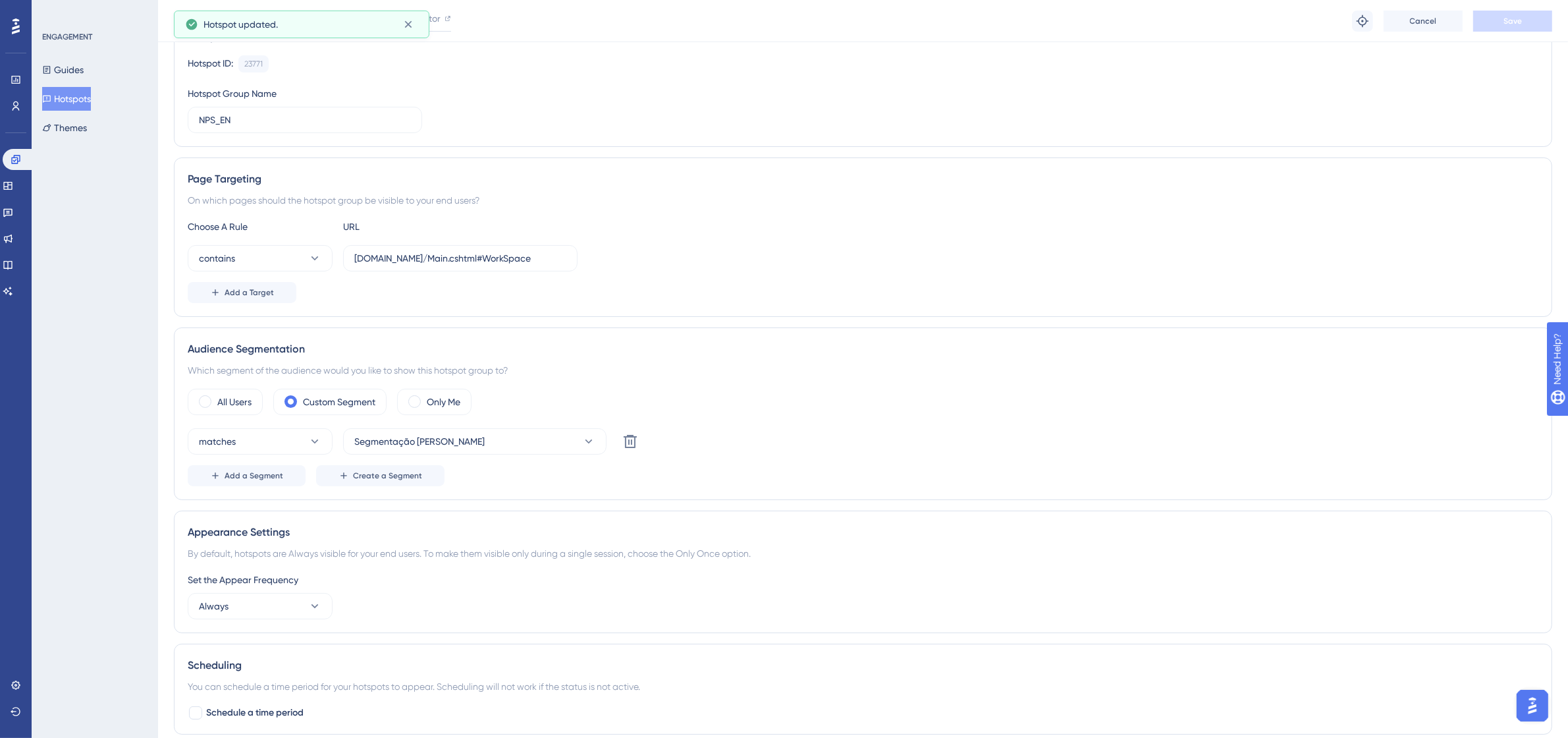
scroll to position [0, 0]
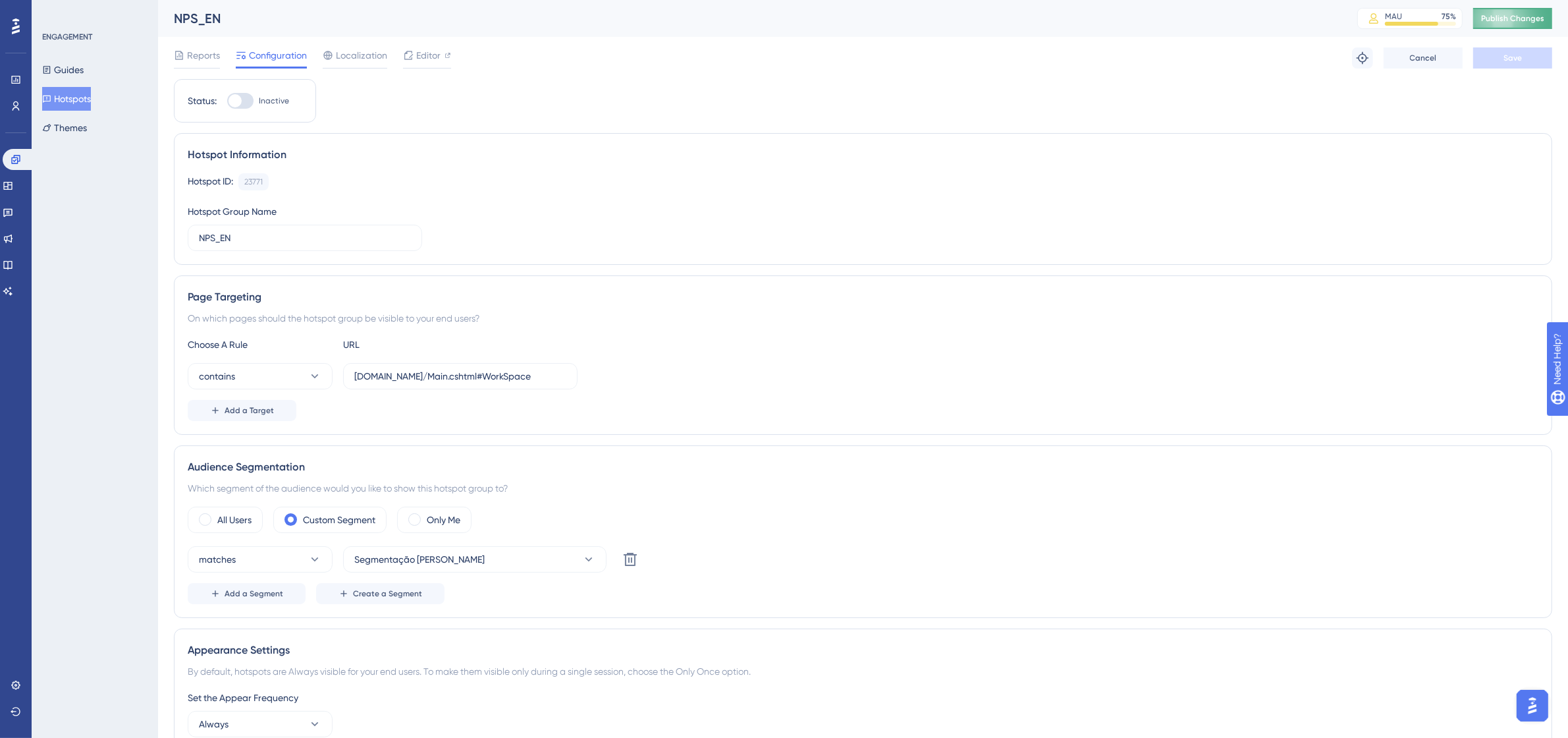
click at [1502, 14] on span "Publish Changes" at bounding box center [1512, 18] width 63 height 10
click at [417, 51] on span "Editor" at bounding box center [429, 55] width 25 height 16
click at [1505, 21] on span "Publish Changes" at bounding box center [1512, 18] width 63 height 10
click at [79, 102] on button "Hotspots" at bounding box center [66, 99] width 48 height 24
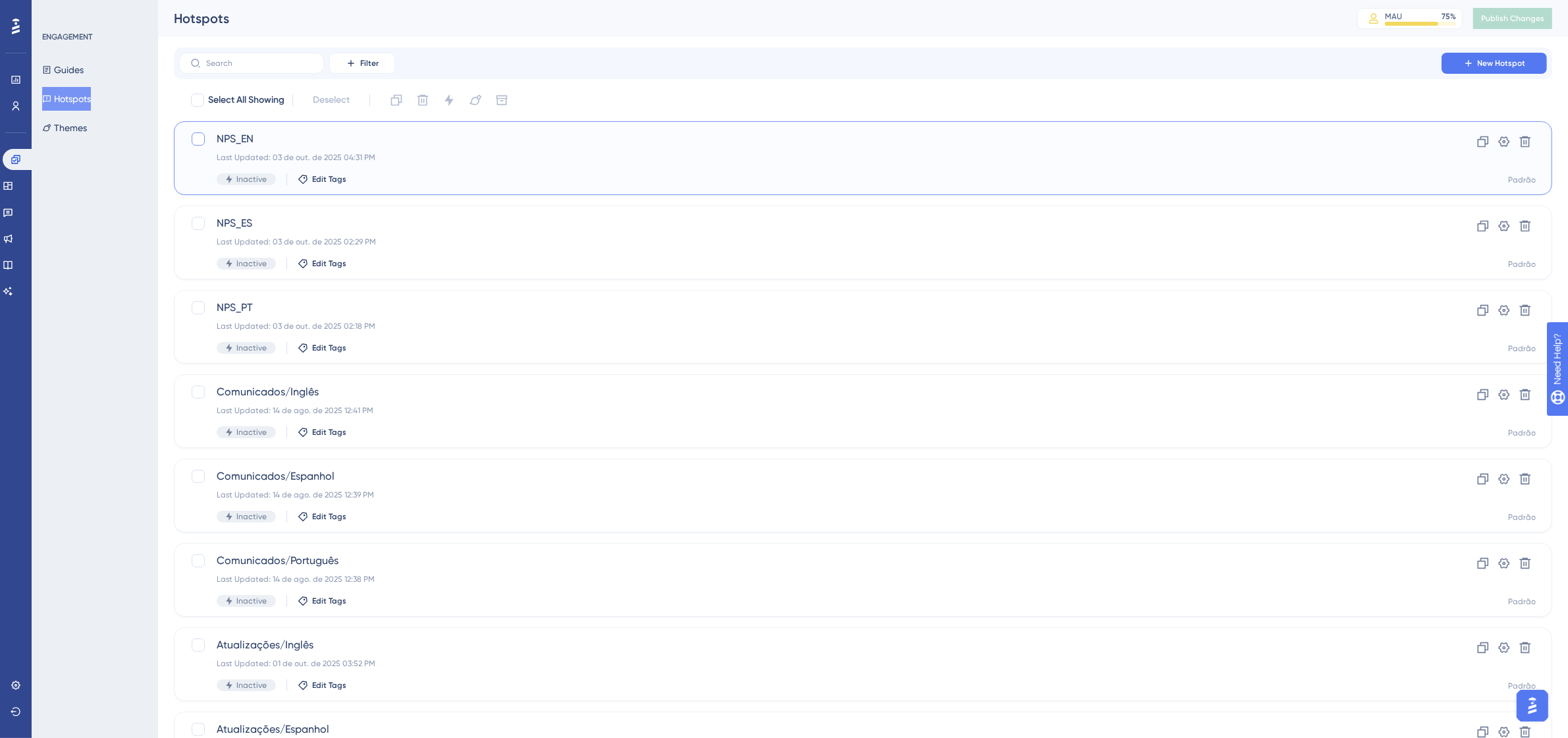
click at [196, 137] on div at bounding box center [198, 139] width 13 height 13
checkbox input "true"
click at [198, 222] on div at bounding box center [198, 224] width 13 height 13
checkbox input "true"
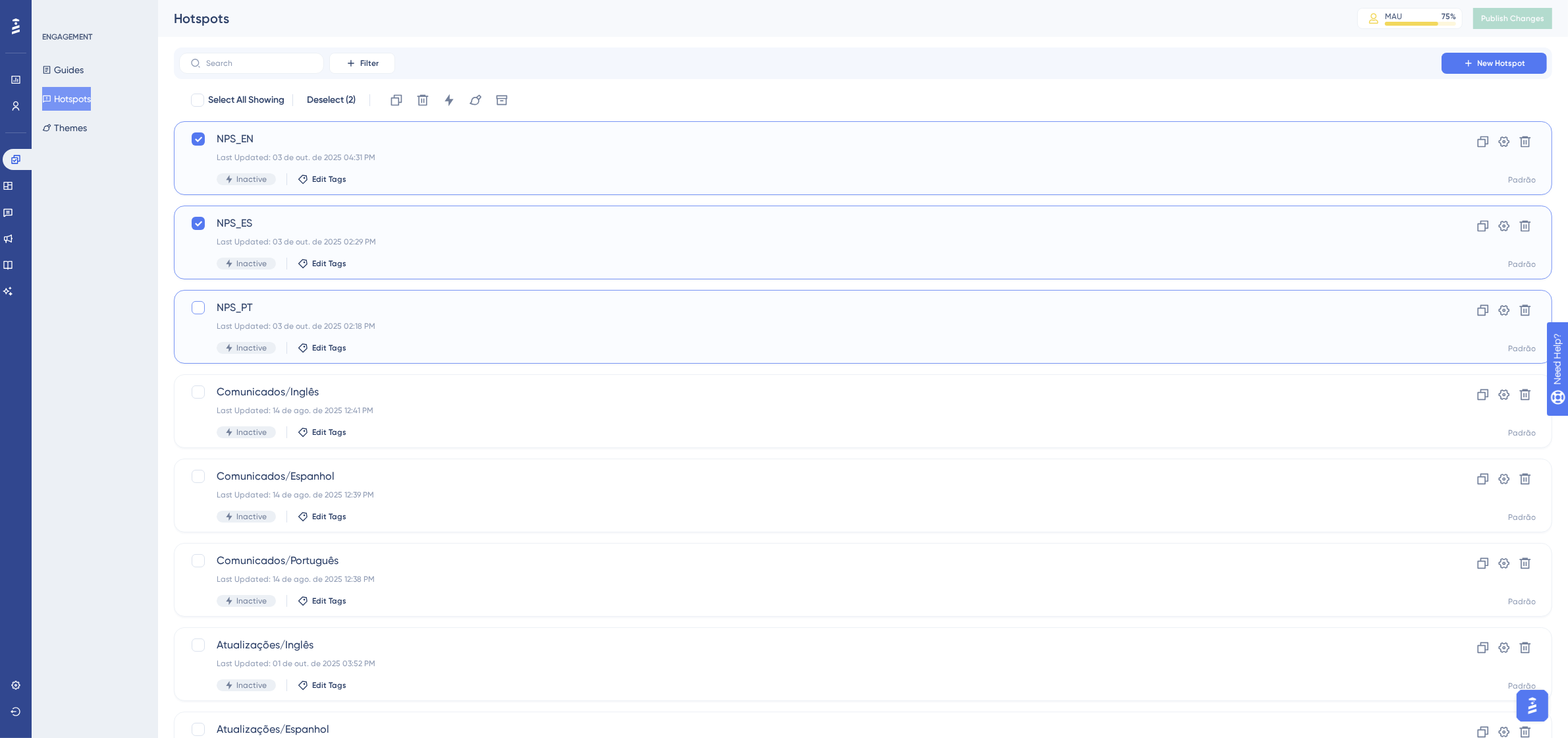
click at [196, 308] on div at bounding box center [198, 308] width 13 height 13
checkbox input "true"
click at [453, 100] on icon at bounding box center [448, 99] width 9 height 12
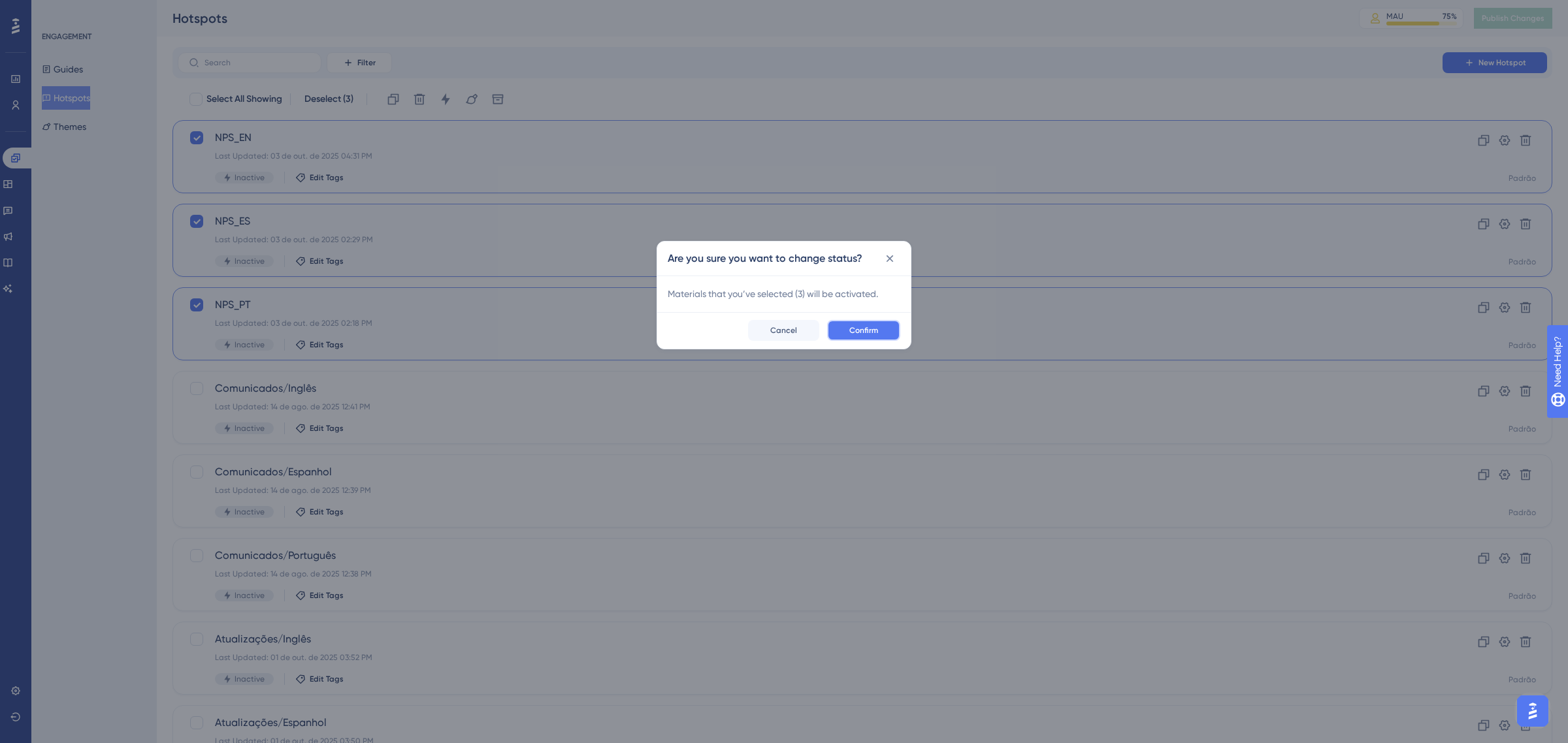
click at [848, 332] on button "Confirm" at bounding box center [864, 331] width 73 height 21
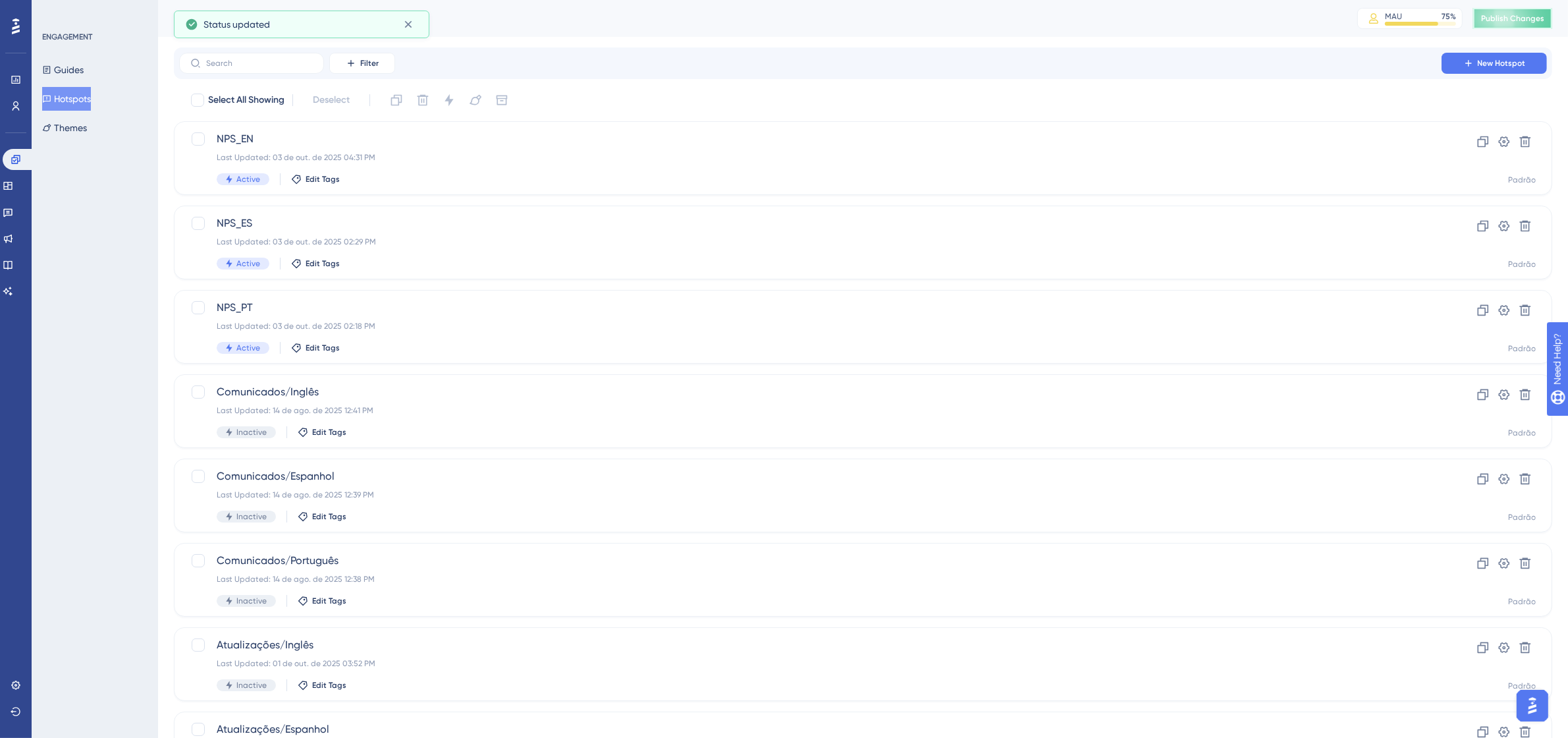
click at [1530, 20] on span "Publish Changes" at bounding box center [1512, 18] width 63 height 10
